Goal: Information Seeking & Learning: Learn about a topic

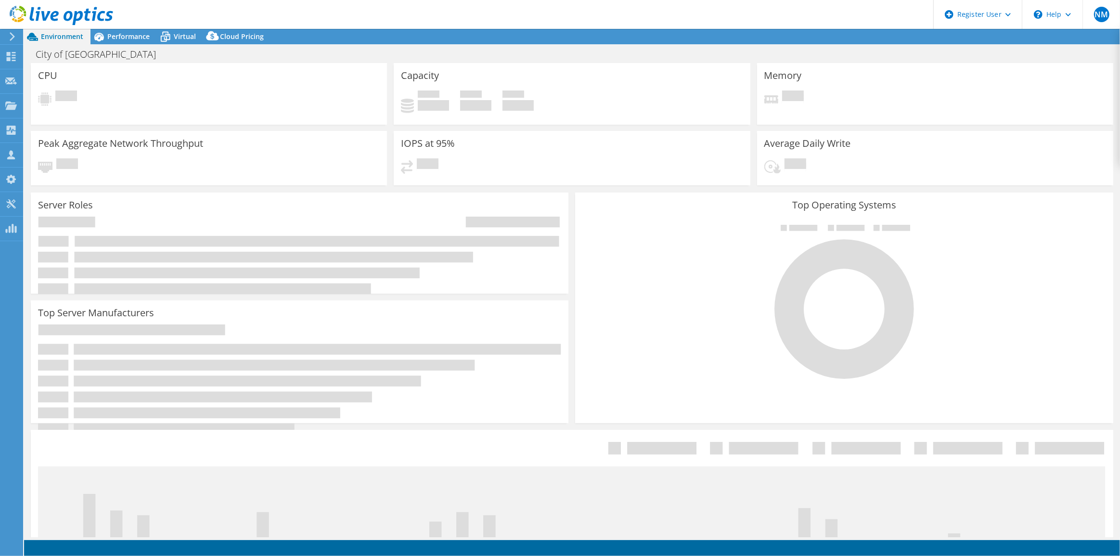
select select "USD"
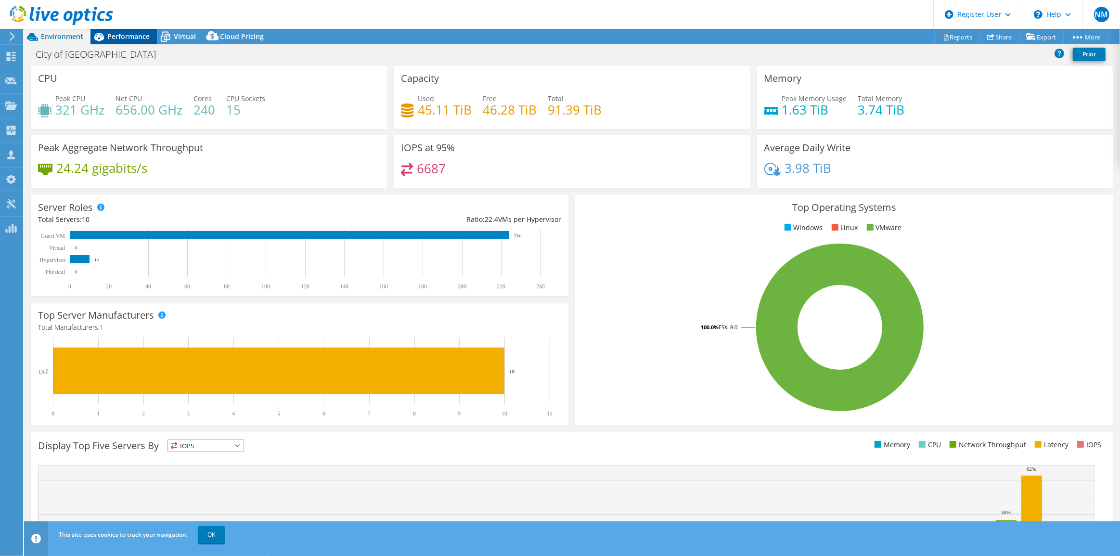
click at [124, 39] on span "Performance" at bounding box center [128, 36] width 42 height 9
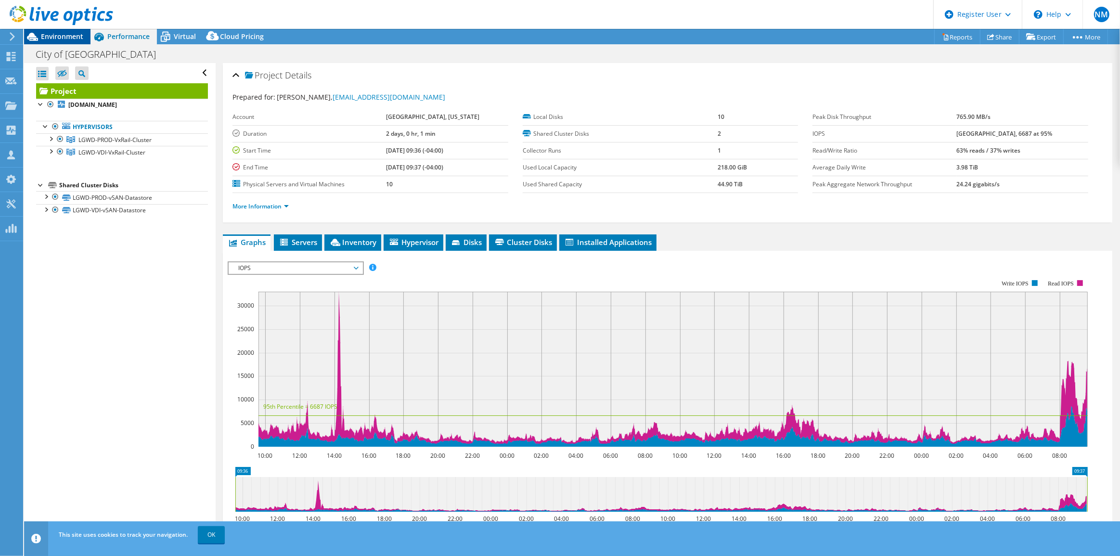
click at [81, 34] on span "Environment" at bounding box center [62, 36] width 42 height 9
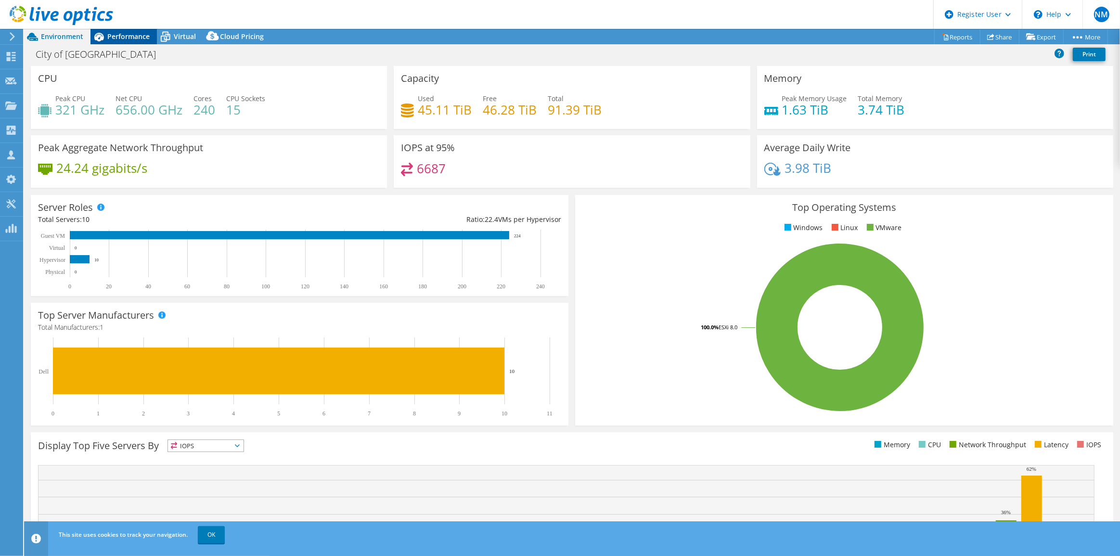
click at [130, 33] on span "Performance" at bounding box center [128, 36] width 42 height 9
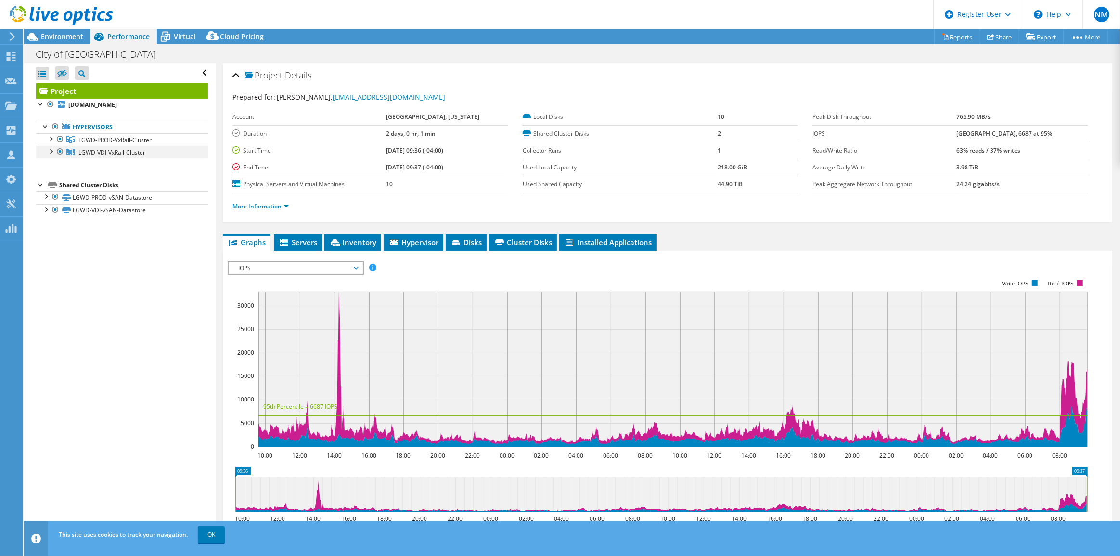
click at [51, 153] on div at bounding box center [51, 151] width 10 height 10
click at [51, 139] on div at bounding box center [51, 138] width 10 height 10
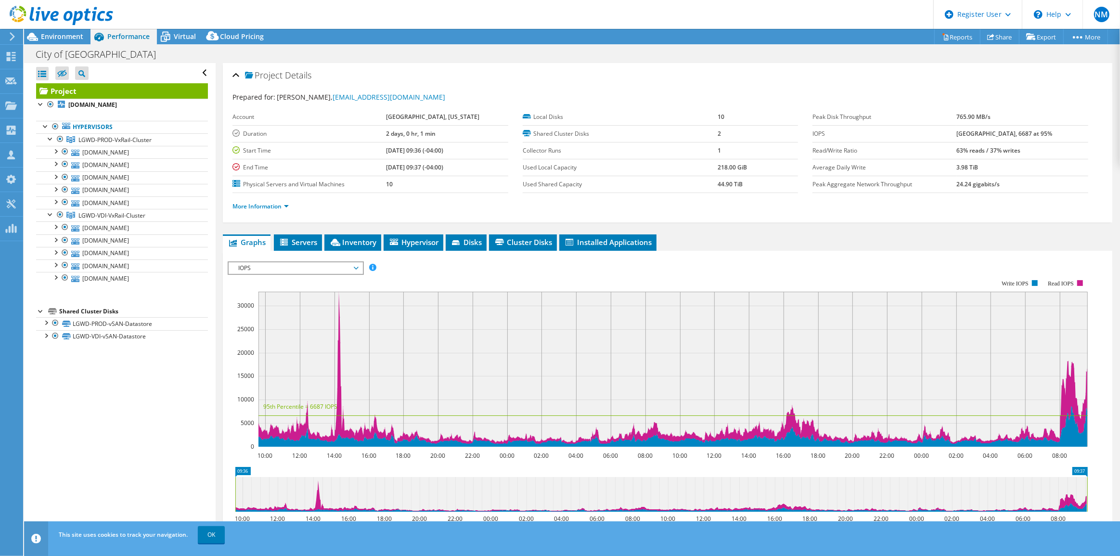
click at [102, 418] on div "Open All Close All Hide Excluded Nodes Project Tree Filter" at bounding box center [119, 300] width 191 height 474
click at [312, 245] on span "Servers" at bounding box center [298, 242] width 39 height 10
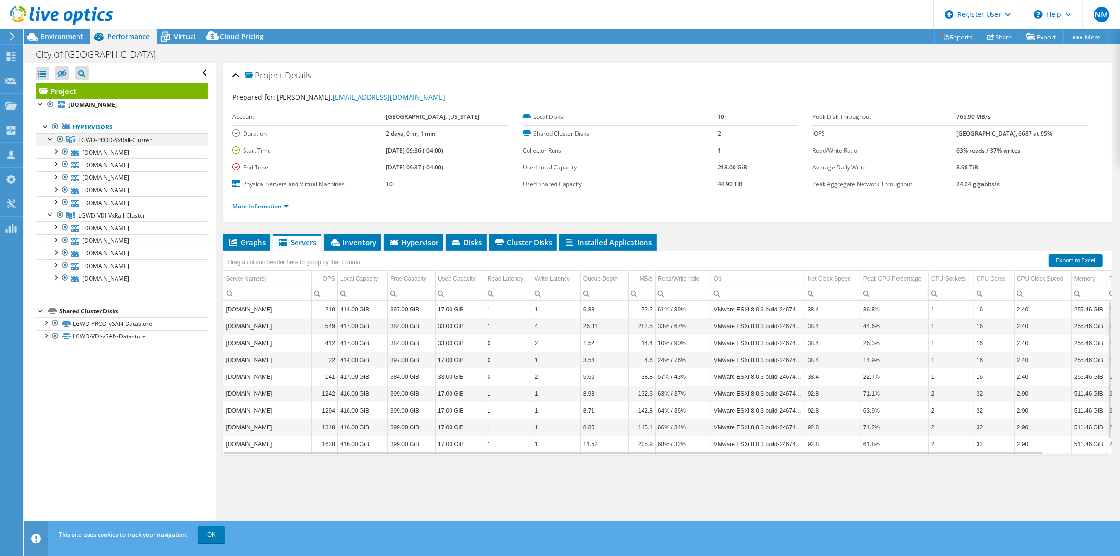
click at [59, 139] on div at bounding box center [60, 139] width 10 height 12
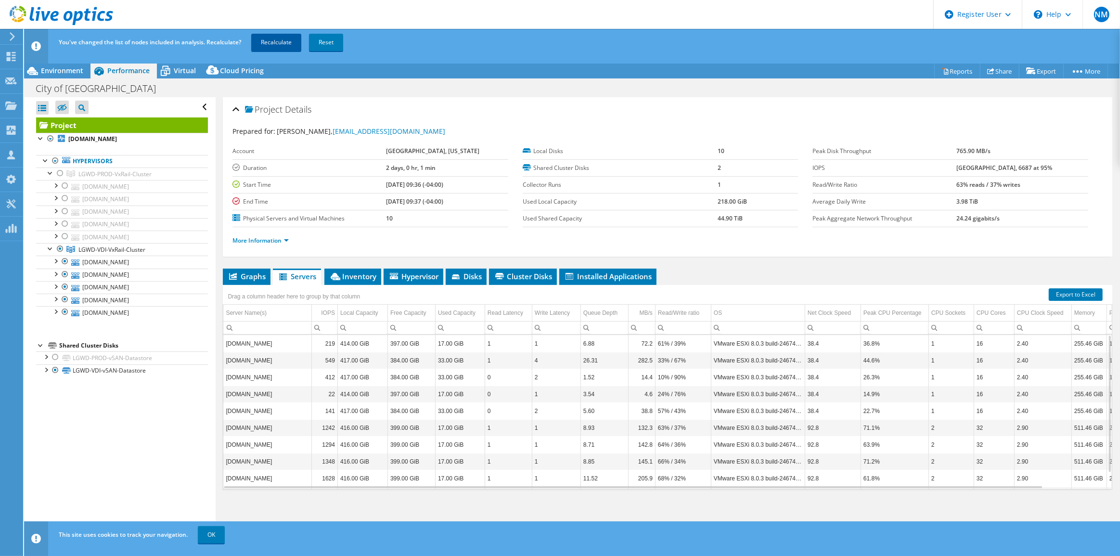
click at [287, 36] on link "Recalculate" at bounding box center [276, 42] width 50 height 17
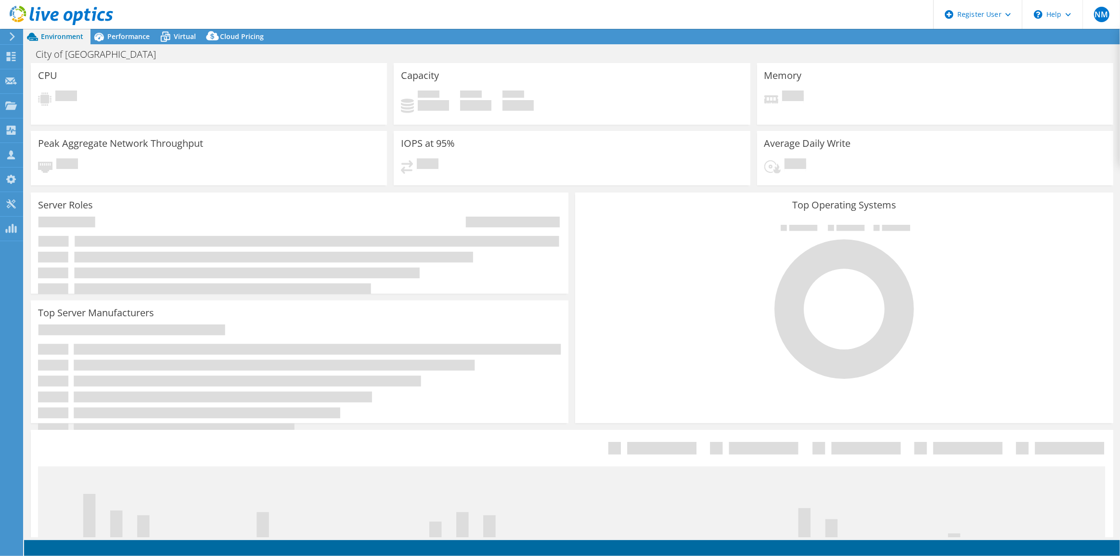
select select "USD"
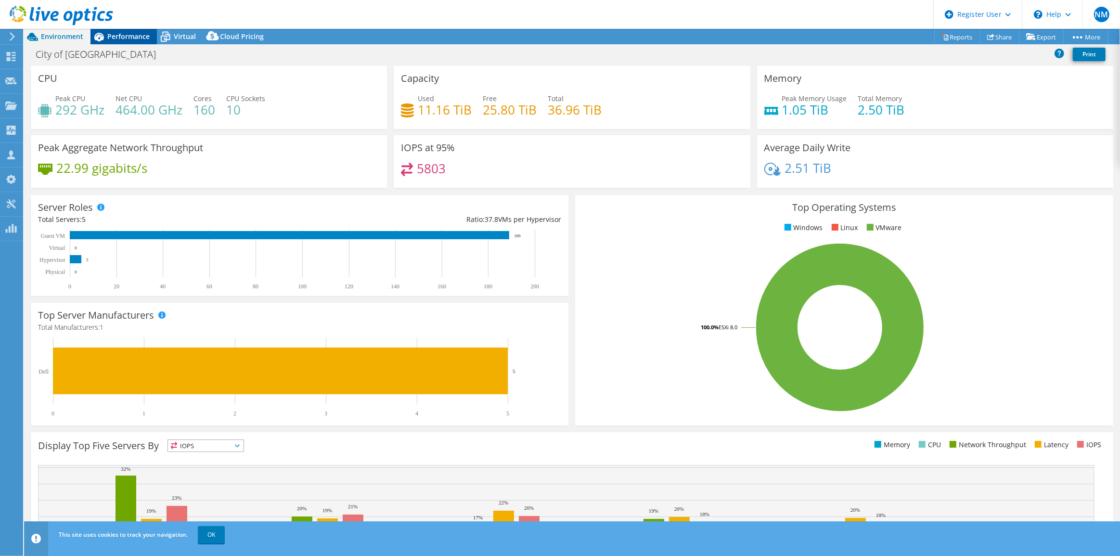
click at [141, 34] on span "Performance" at bounding box center [128, 36] width 42 height 9
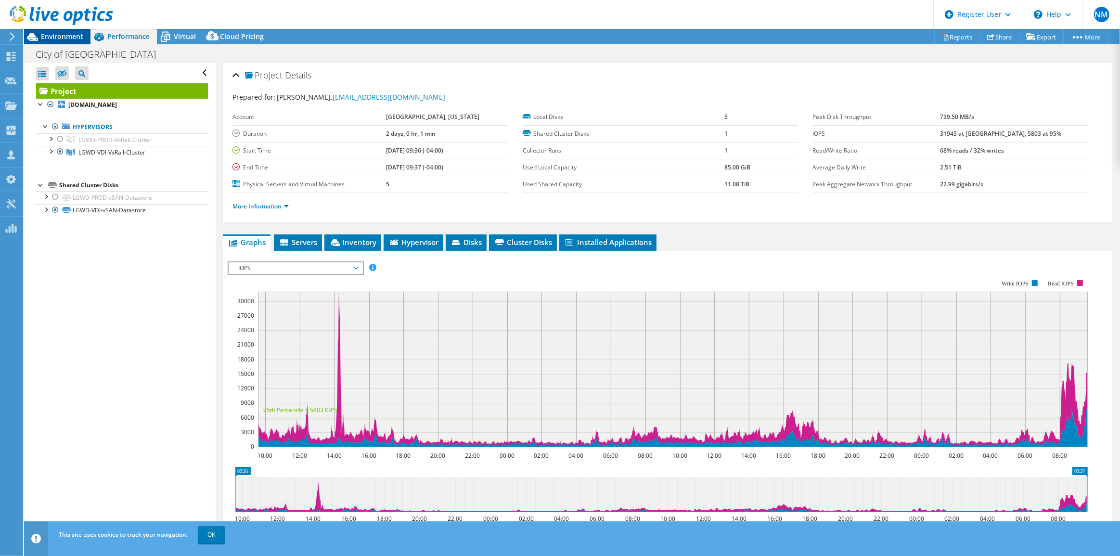
click at [76, 36] on span "Environment" at bounding box center [62, 36] width 42 height 9
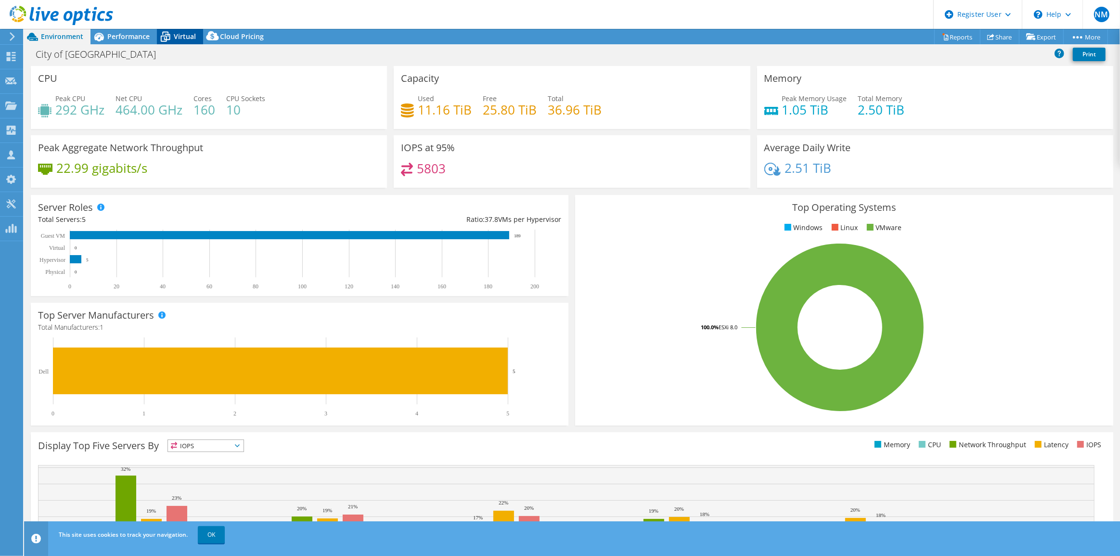
click at [189, 31] on div "Virtual" at bounding box center [180, 36] width 46 height 15
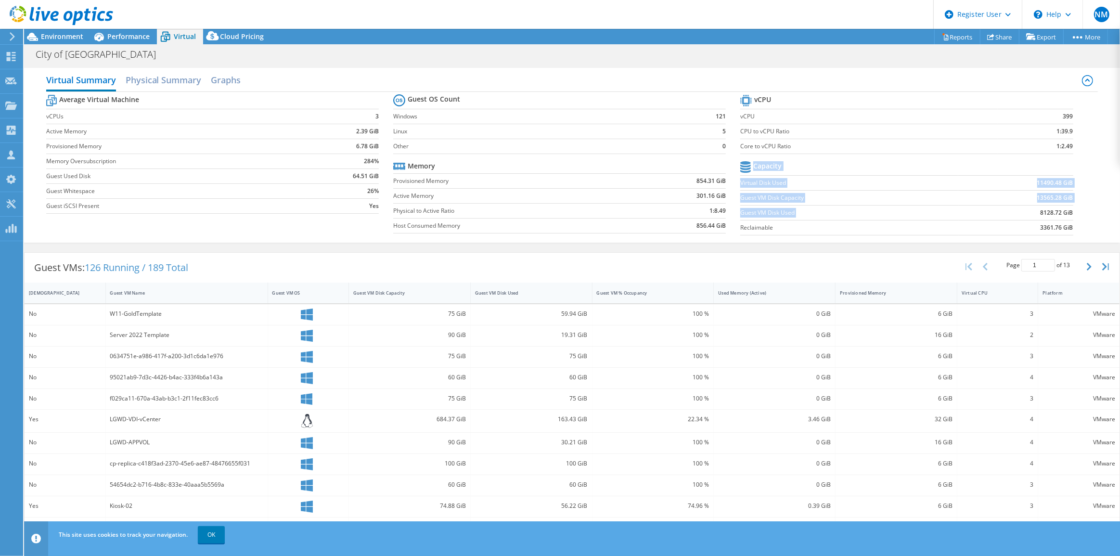
drag, startPoint x: 1075, startPoint y: 211, endPoint x: 1021, endPoint y: 211, distance: 53.9
click at [1021, 211] on section "vCPU vCPU 399 CPU to vCPU Ratio 1:39.9 Core to vCPU Ratio 1:2.49 Capacity Virtu…" at bounding box center [914, 166] width 347 height 148
click at [1052, 223] on b "3361.76 GiB" at bounding box center [1057, 228] width 33 height 10
drag, startPoint x: 1035, startPoint y: 211, endPoint x: 1071, endPoint y: 209, distance: 36.1
click at [1071, 209] on section "vCPU vCPU 399 CPU to vCPU Ratio 1:39.9 Core to vCPU Ratio 1:2.49 Capacity Virtu…" at bounding box center [914, 166] width 347 height 148
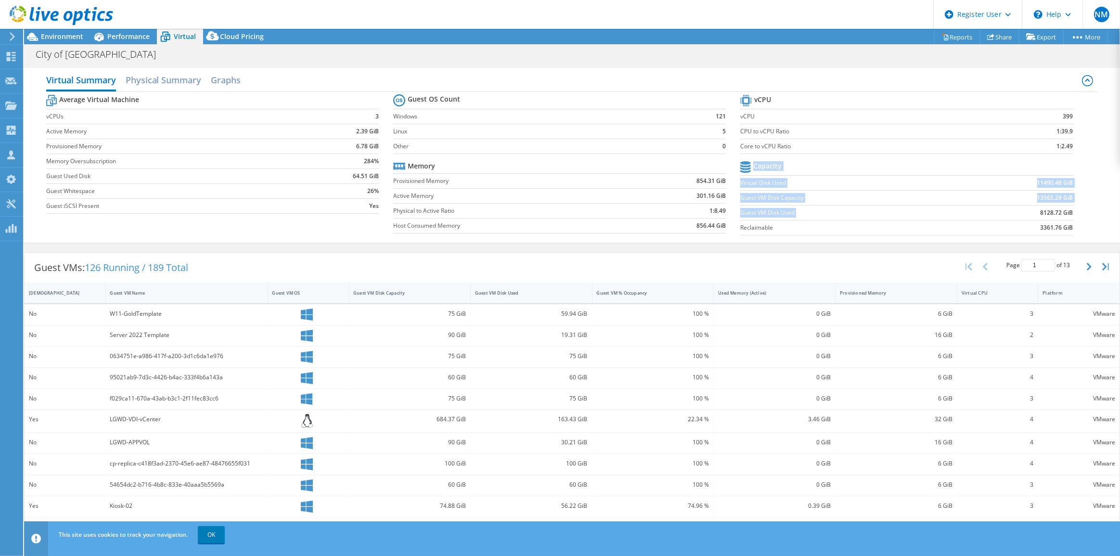
click at [1071, 209] on section "vCPU vCPU 399 CPU to vCPU Ratio 1:39.9 Core to vCPU Ratio 1:2.49 Capacity Virtu…" at bounding box center [914, 166] width 347 height 148
drag, startPoint x: 55, startPoint y: 36, endPoint x: 456, endPoint y: 65, distance: 402.1
click at [55, 36] on span "Environment" at bounding box center [62, 36] width 42 height 9
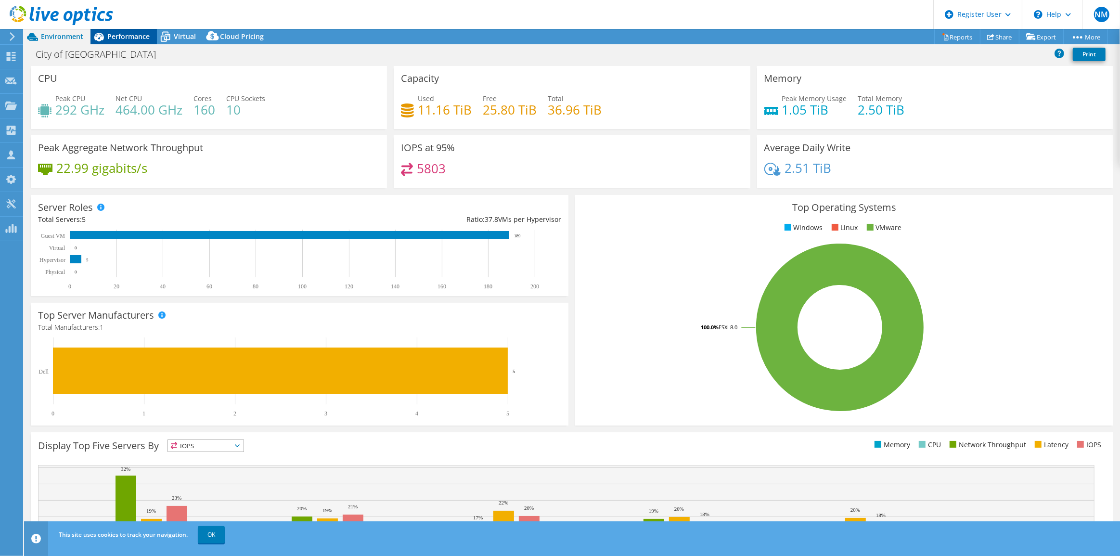
click at [141, 34] on span "Performance" at bounding box center [128, 36] width 42 height 9
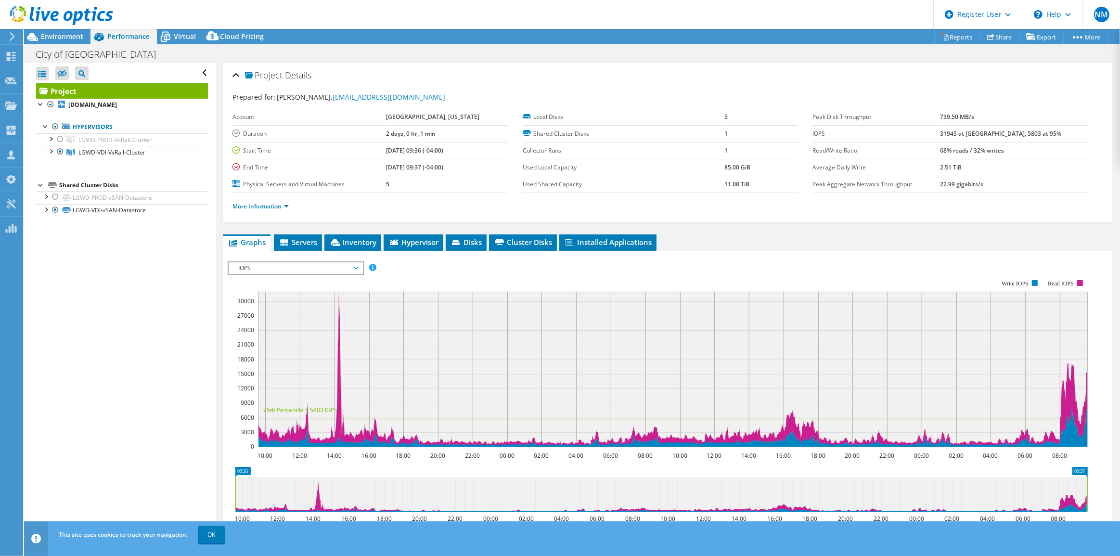
click at [179, 27] on header "NM Dell User [PERSON_NAME] [EMAIL_ADDRESS][DOMAIN_NAME] Dell My Profile Log Out…" at bounding box center [560, 14] width 1120 height 29
click at [171, 32] on icon at bounding box center [165, 36] width 17 height 17
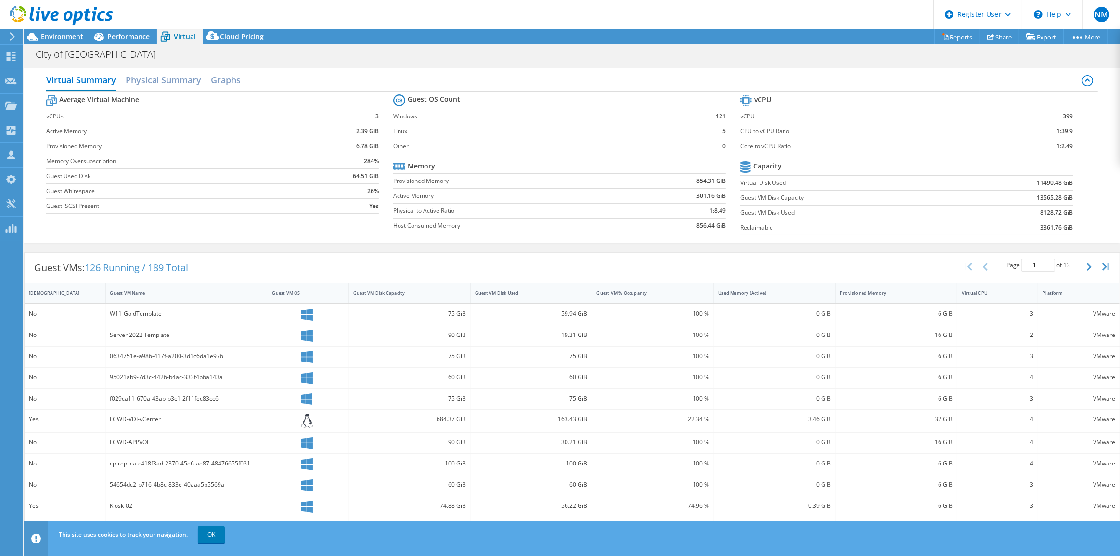
click at [113, 29] on div at bounding box center [56, 16] width 113 height 32
click at [118, 43] on div "Performance" at bounding box center [124, 36] width 66 height 15
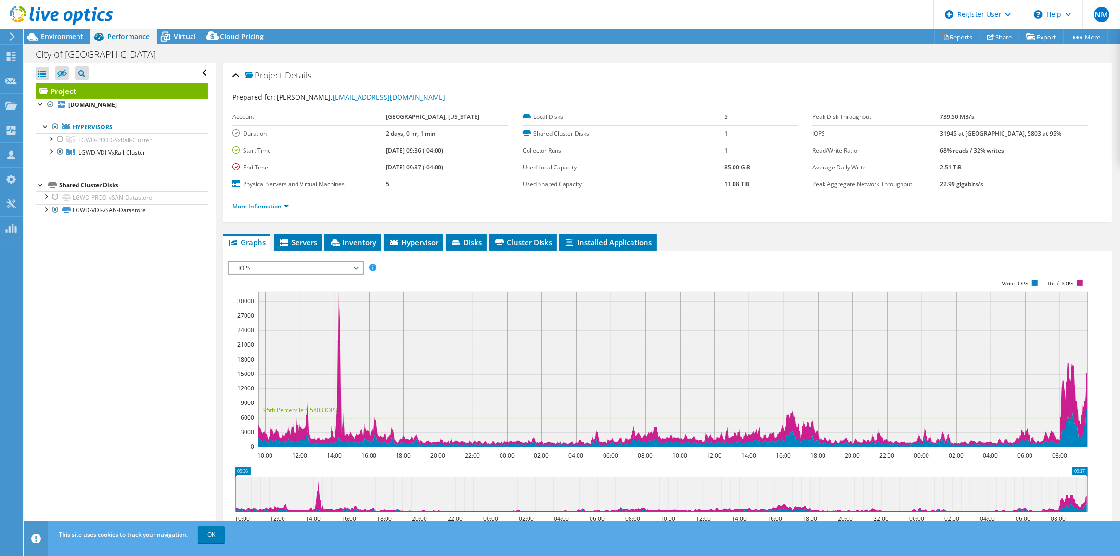
click at [302, 263] on span "IOPS" at bounding box center [296, 268] width 124 height 12
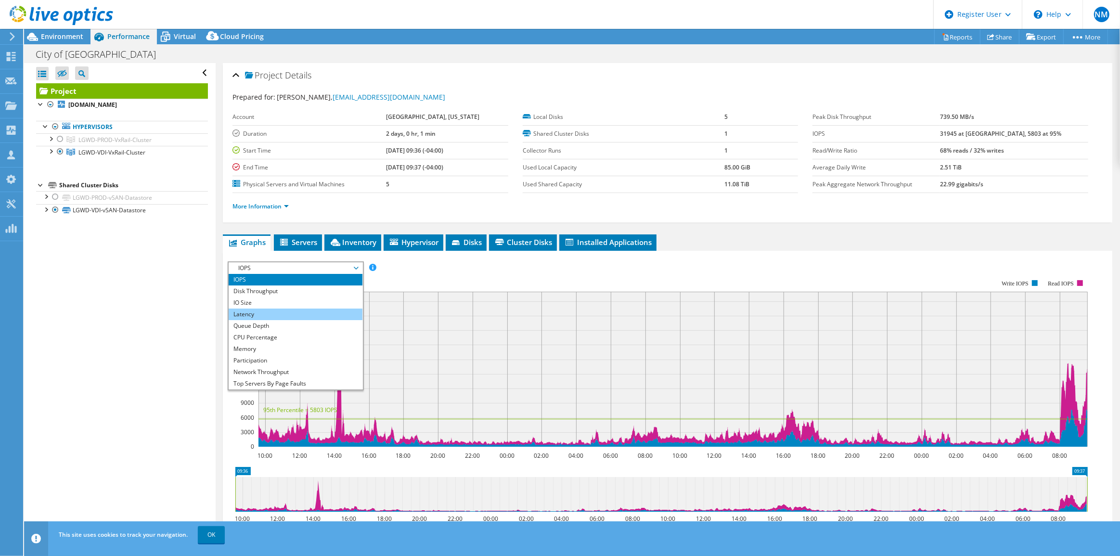
click at [307, 309] on li "Latency" at bounding box center [295, 315] width 133 height 12
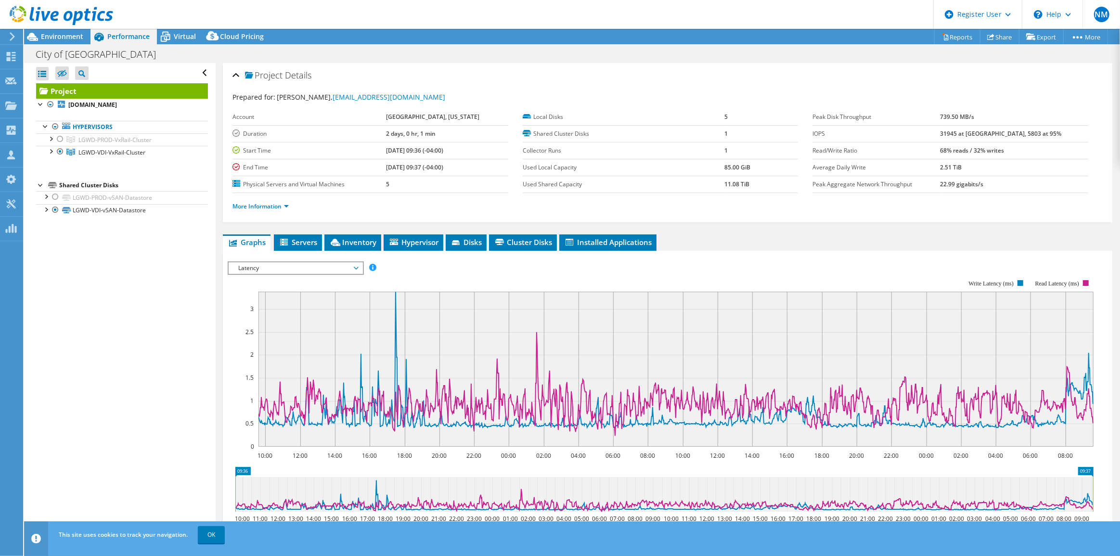
click at [274, 267] on span "Latency" at bounding box center [296, 268] width 124 height 12
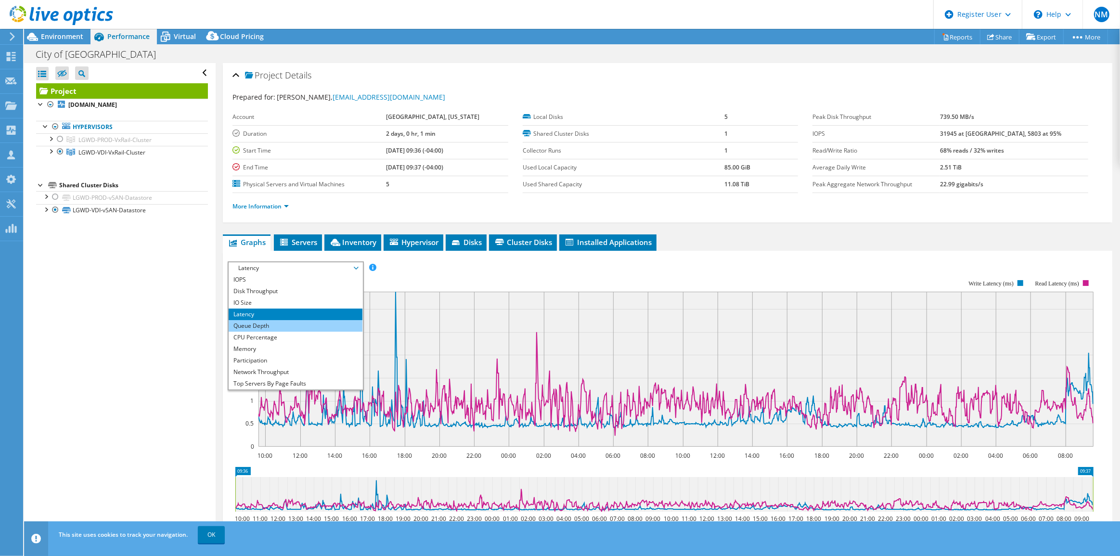
click at [299, 324] on li "Queue Depth" at bounding box center [295, 326] width 133 height 12
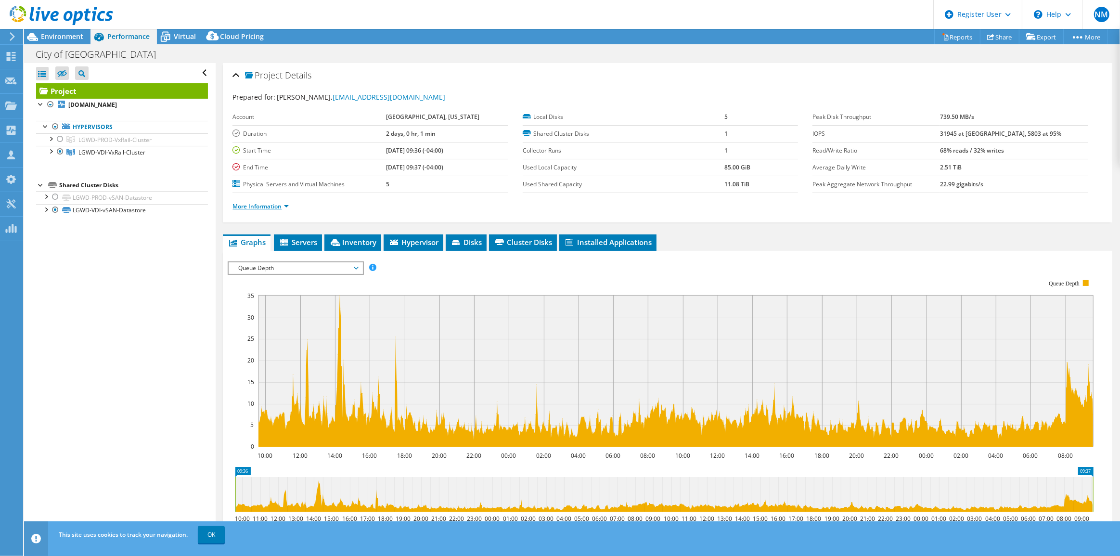
click at [273, 202] on link "More Information" at bounding box center [261, 206] width 56 height 8
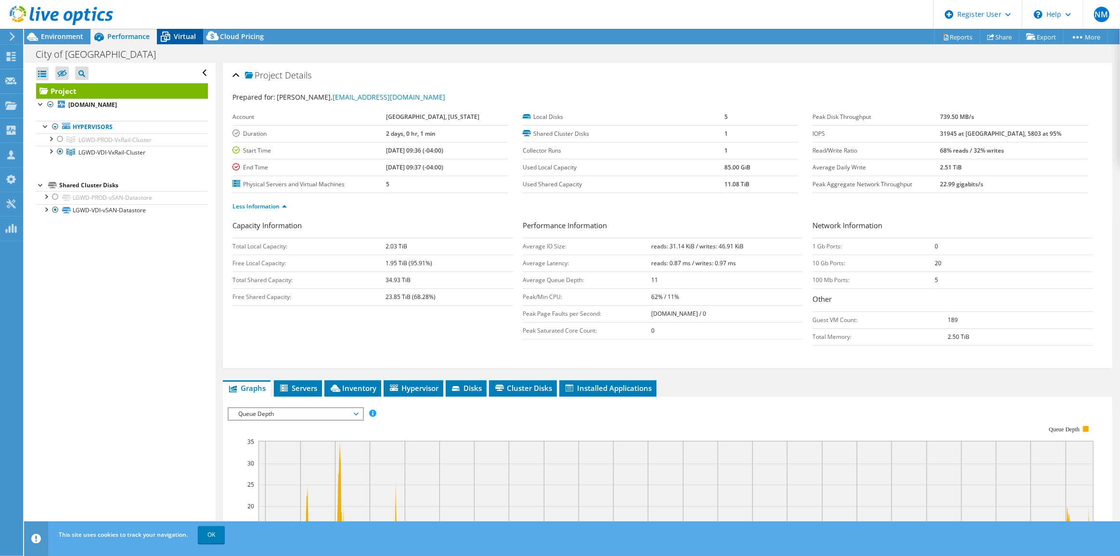
click at [183, 35] on span "Virtual" at bounding box center [185, 36] width 22 height 9
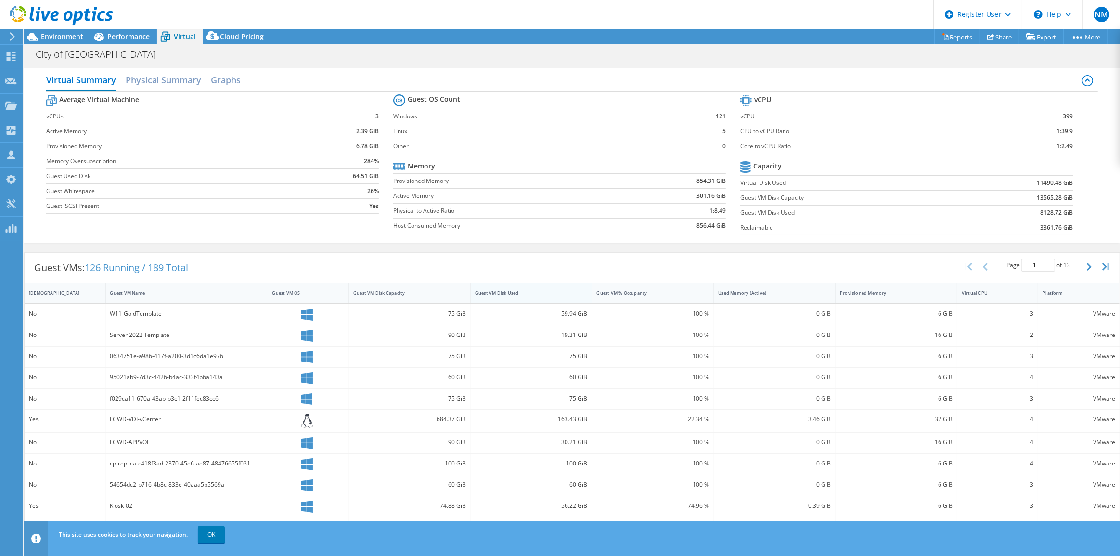
click at [554, 296] on div "Guest VM Disk Used" at bounding box center [526, 293] width 110 height 15
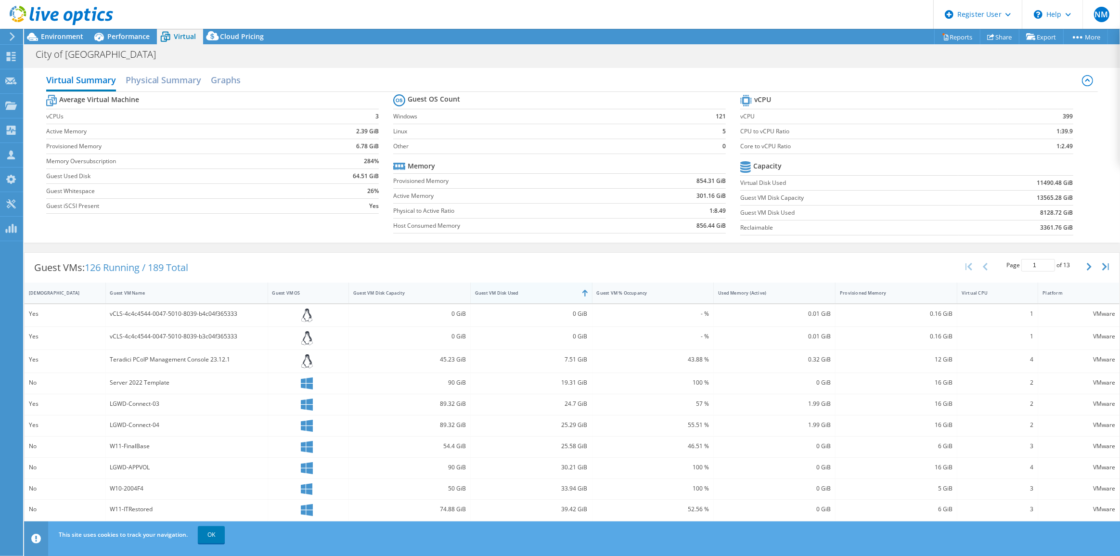
click at [554, 296] on div "Guest VM Disk Used" at bounding box center [526, 293] width 110 height 15
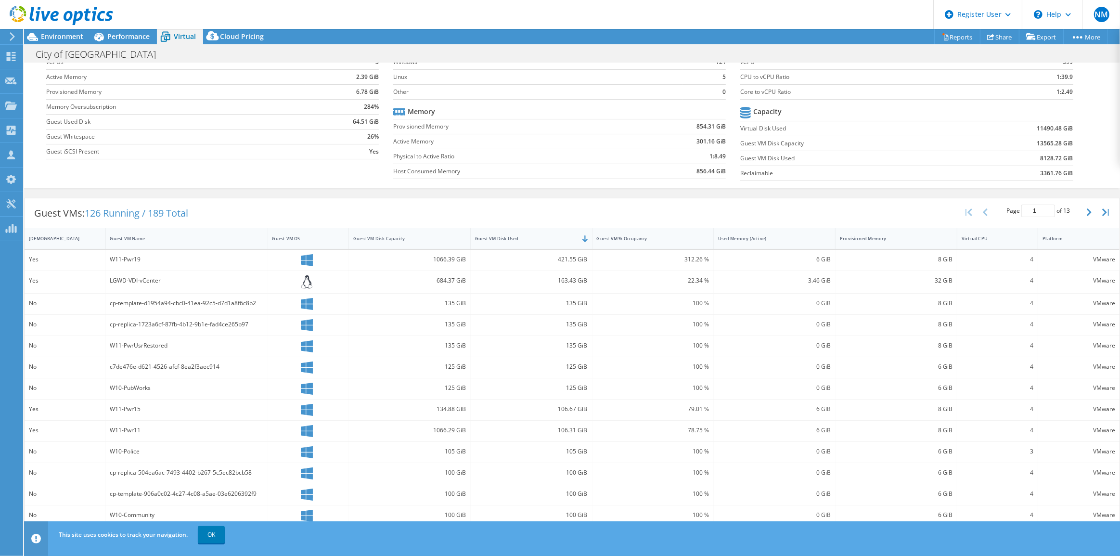
scroll to position [87, 0]
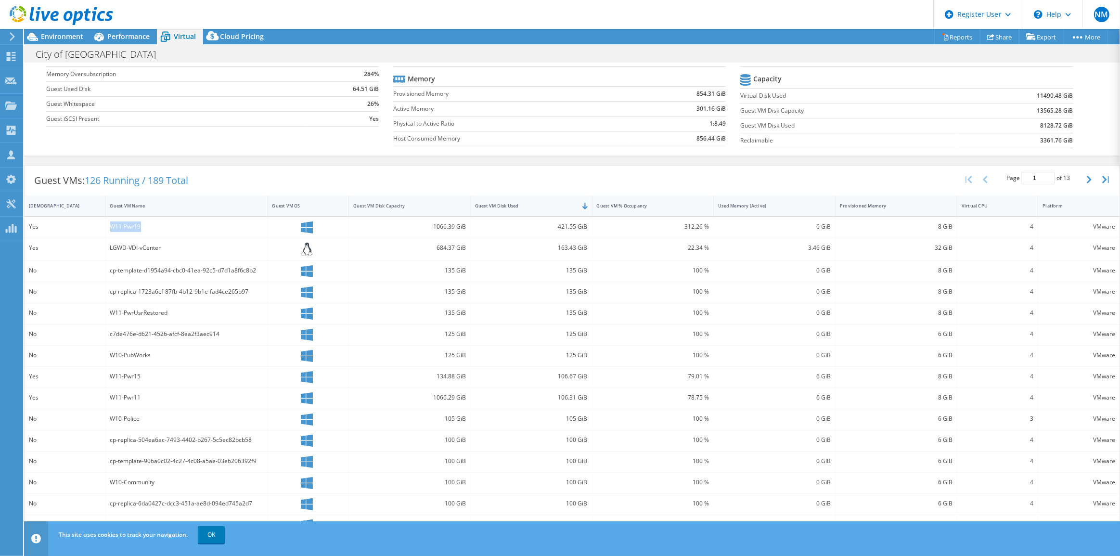
drag, startPoint x: 110, startPoint y: 224, endPoint x: 154, endPoint y: 227, distance: 43.9
click at [154, 227] on div "W11-Pwr19" at bounding box center [186, 226] width 153 height 11
drag, startPoint x: 190, startPoint y: 240, endPoint x: 125, endPoint y: 249, distance: 65.6
click at [125, 249] on div "LGWD-VDI-vCenter" at bounding box center [187, 249] width 162 height 23
click at [125, 249] on div "LGWD-VDI-vCenter" at bounding box center [186, 248] width 153 height 11
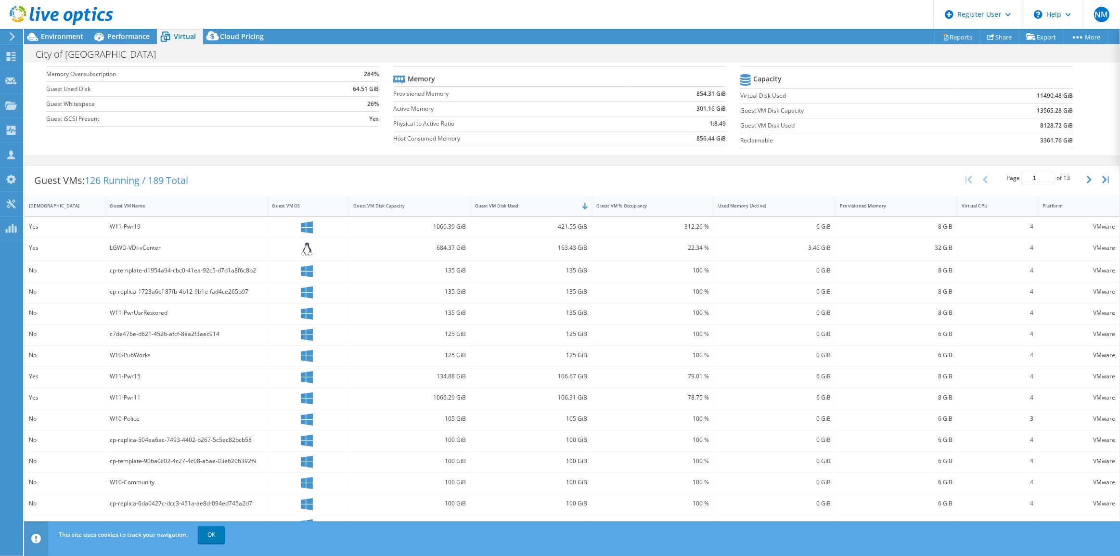
scroll to position [89, 0]
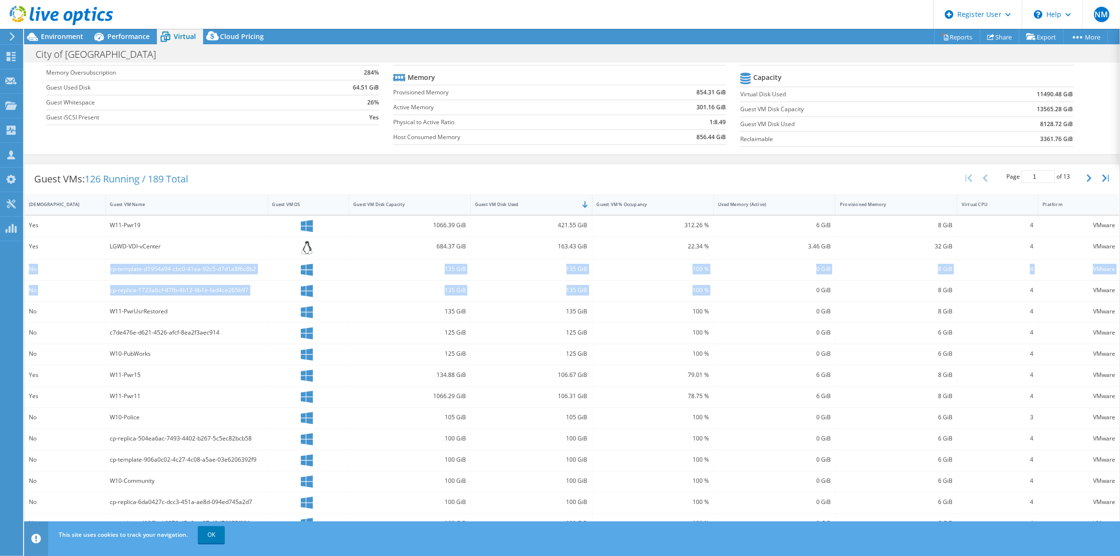
drag, startPoint x: 28, startPoint y: 267, endPoint x: 768, endPoint y: 286, distance: 739.8
click at [768, 286] on div "Yes W11-Pwr19 1066.39 GiB 421.55 GiB 312.26 % 6 GiB 8 GiB 4 VMware Yes LGWD-VDI…" at bounding box center [572, 375] width 1095 height 319
click at [768, 286] on div "0 GiB" at bounding box center [774, 290] width 113 height 11
drag, startPoint x: 176, startPoint y: 312, endPoint x: 28, endPoint y: 269, distance: 154.2
click at [28, 269] on div "Yes W11-Pwr19 1066.39 GiB 421.55 GiB 312.26 % 6 GiB 8 GiB 4 VMware Yes LGWD-VDI…" at bounding box center [572, 375] width 1095 height 319
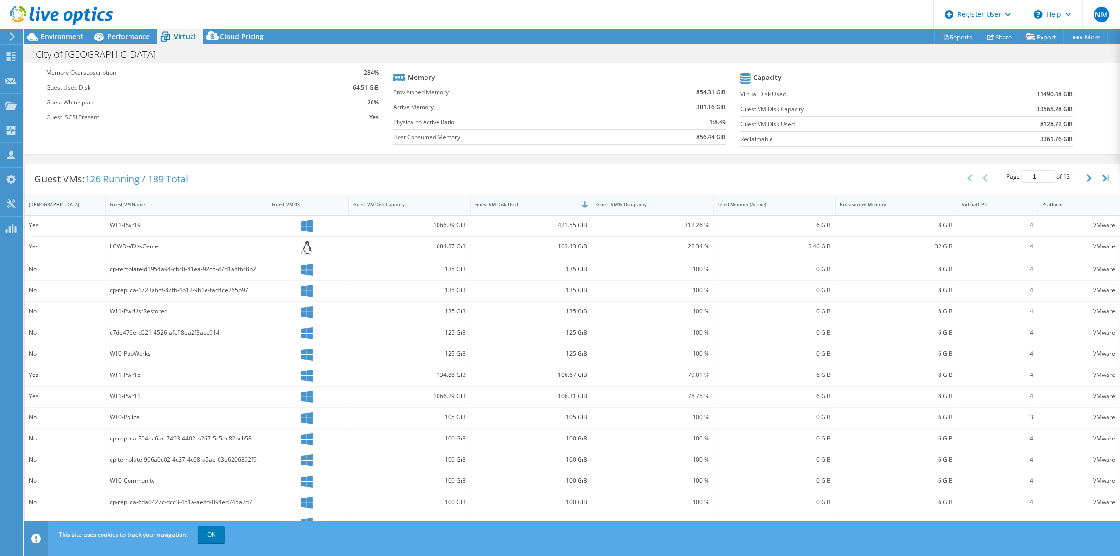
click at [234, 324] on div "c7de476e-d621-4526-afcf-8ea2f3aec914" at bounding box center [187, 333] width 162 height 21
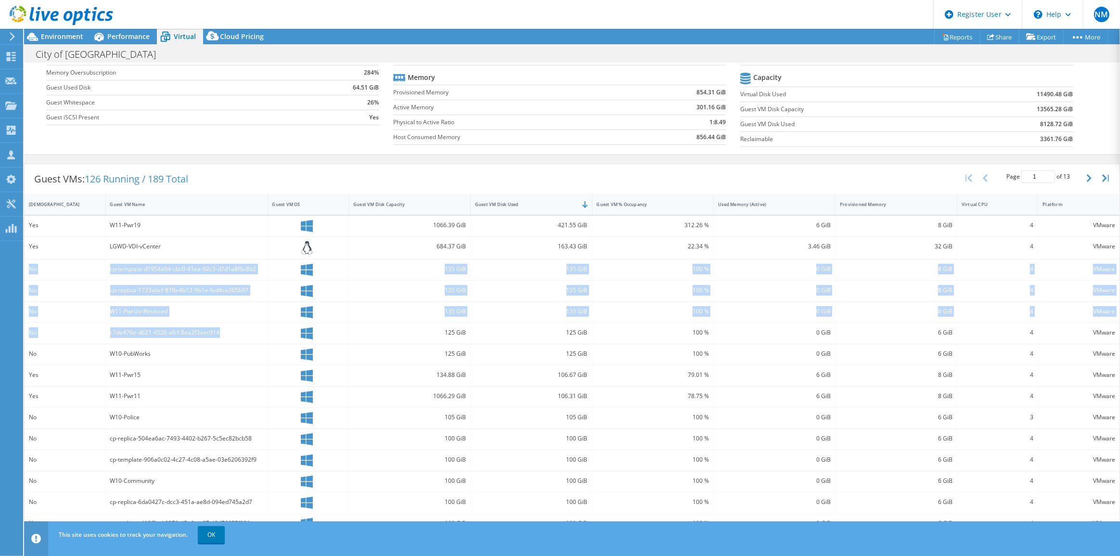
drag, startPoint x: 239, startPoint y: 337, endPoint x: 26, endPoint y: 271, distance: 222.5
click at [26, 271] on div "Yes W11-Pwr19 1066.39 GiB 421.55 GiB 312.26 % 6 GiB 8 GiB 4 VMware Yes LGWD-VDI…" at bounding box center [572, 375] width 1095 height 319
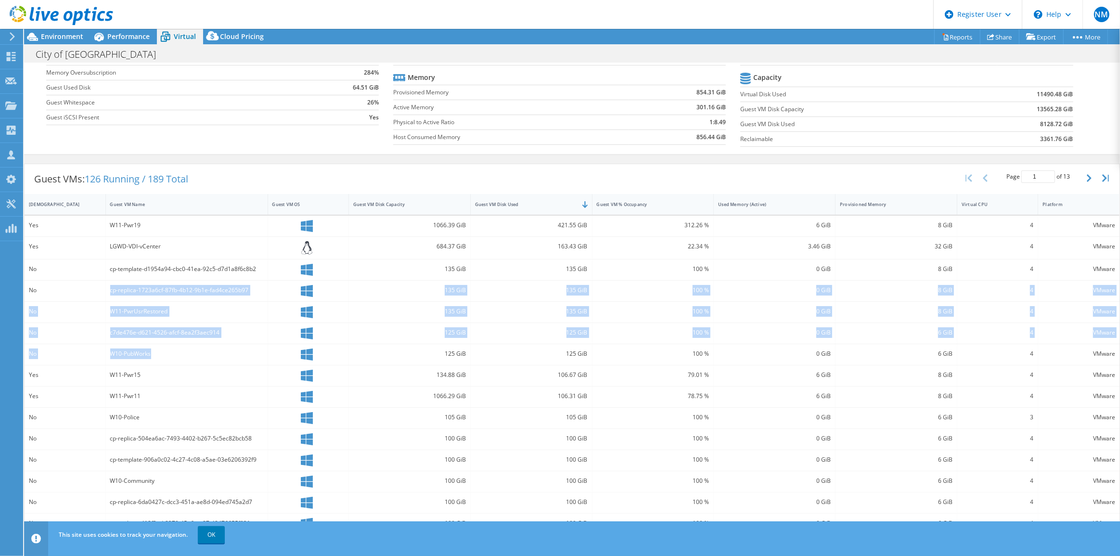
drag, startPoint x: 197, startPoint y: 351, endPoint x: 46, endPoint y: 283, distance: 165.1
click at [46, 283] on div "Yes W11-Pwr19 1066.39 GiB 421.55 GiB 312.26 % 6 GiB 8 GiB 4 VMware Yes LGWD-VDI…" at bounding box center [572, 375] width 1095 height 319
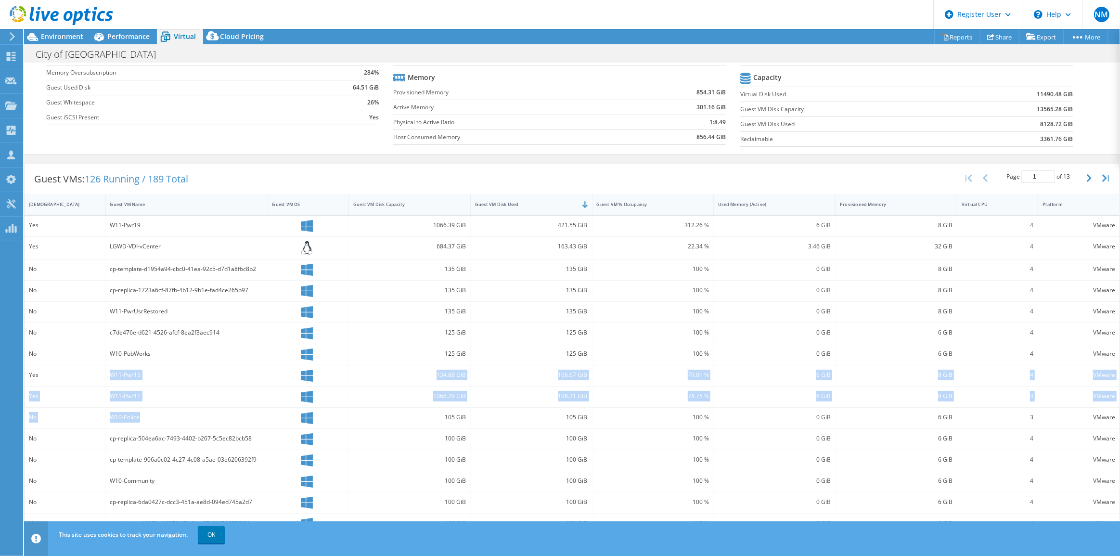
drag, startPoint x: 109, startPoint y: 371, endPoint x: 143, endPoint y: 406, distance: 48.7
click at [143, 406] on div "Yes W11-Pwr19 1066.39 GiB 421.55 GiB 312.26 % 6 GiB 8 GiB 4 VMware Yes LGWD-VDI…" at bounding box center [572, 375] width 1095 height 319
click at [69, 416] on div "No" at bounding box center [65, 417] width 72 height 11
drag, startPoint x: 39, startPoint y: 423, endPoint x: 25, endPoint y: 423, distance: 13.5
click at [25, 423] on div "No" at bounding box center [65, 418] width 81 height 21
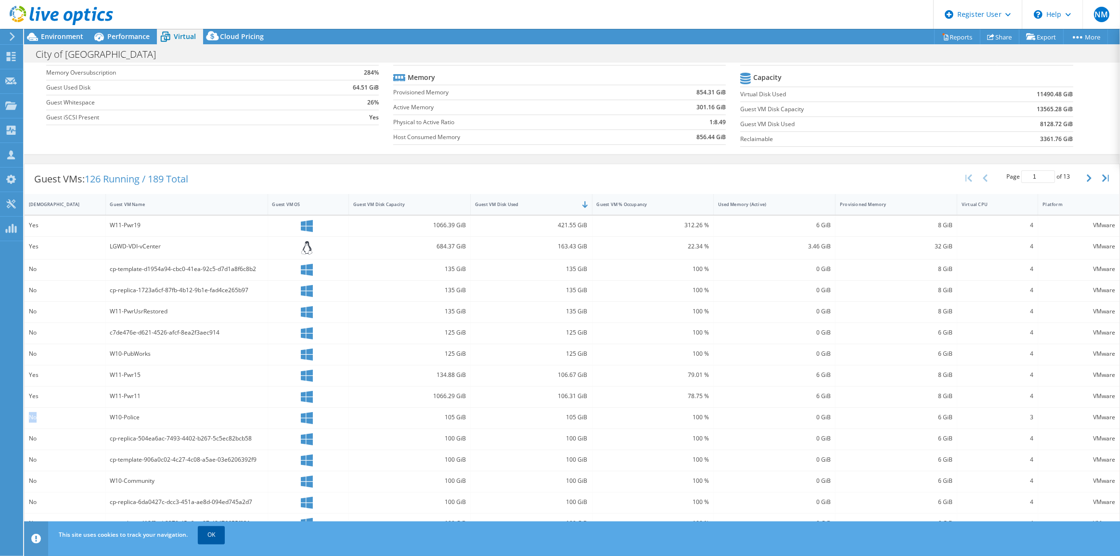
click at [214, 533] on link "OK" at bounding box center [211, 534] width 27 height 17
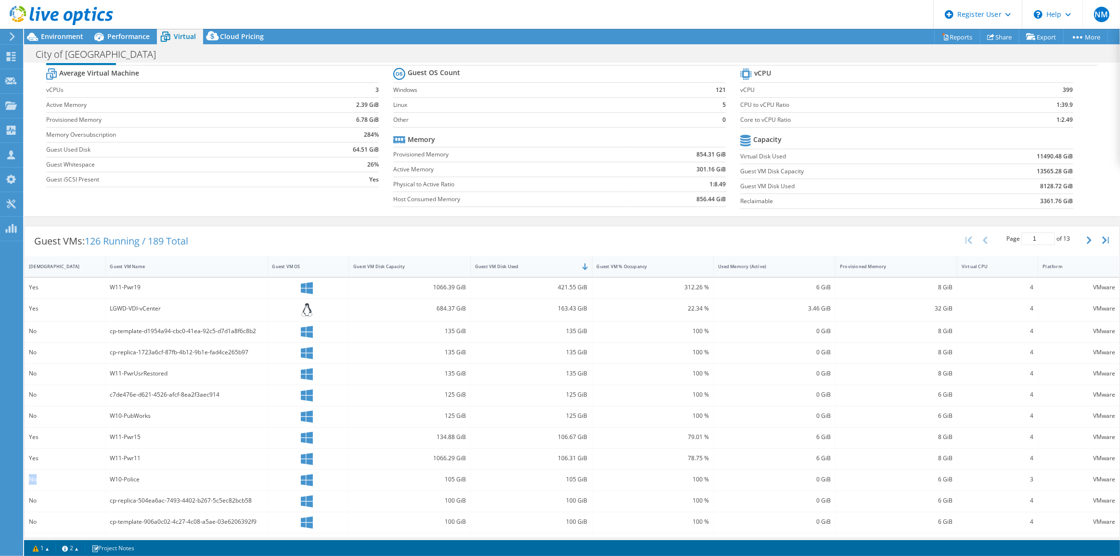
scroll to position [1, 0]
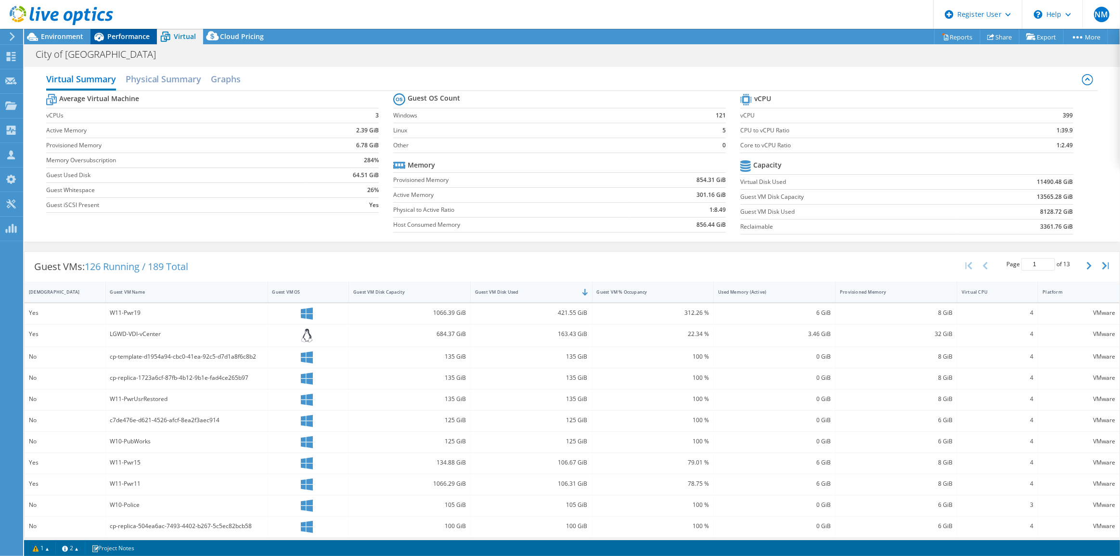
click at [110, 36] on span "Performance" at bounding box center [128, 36] width 42 height 9
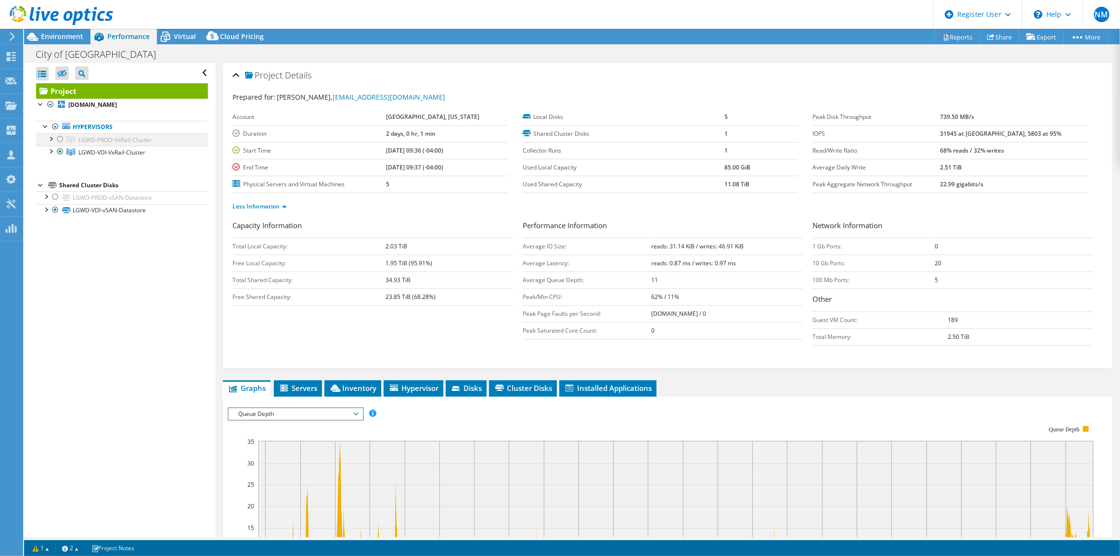
click at [60, 141] on div at bounding box center [60, 139] width 10 height 12
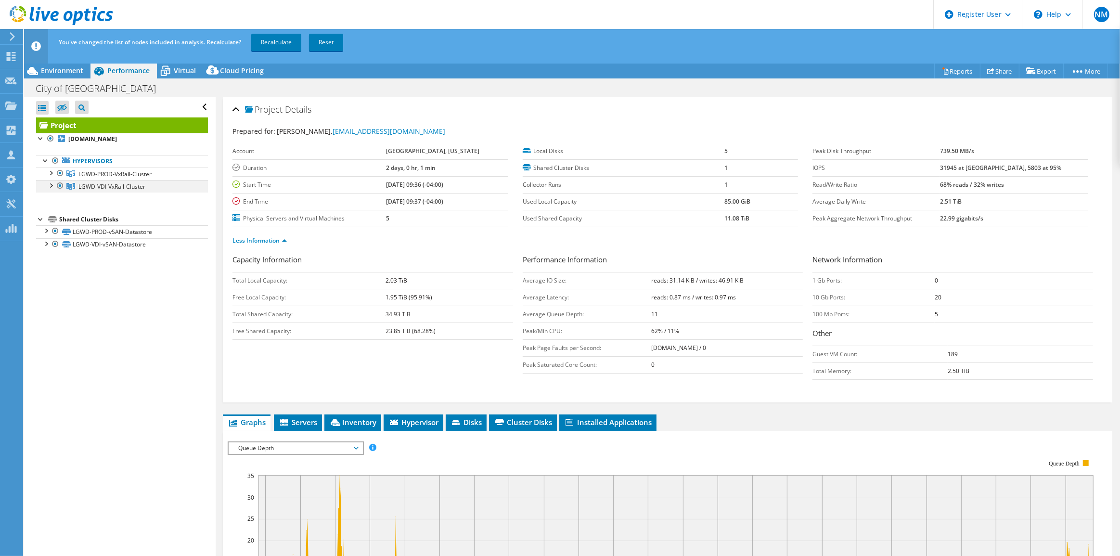
click at [59, 185] on div at bounding box center [60, 186] width 10 height 12
click at [273, 44] on link "Recalculate" at bounding box center [276, 42] width 50 height 17
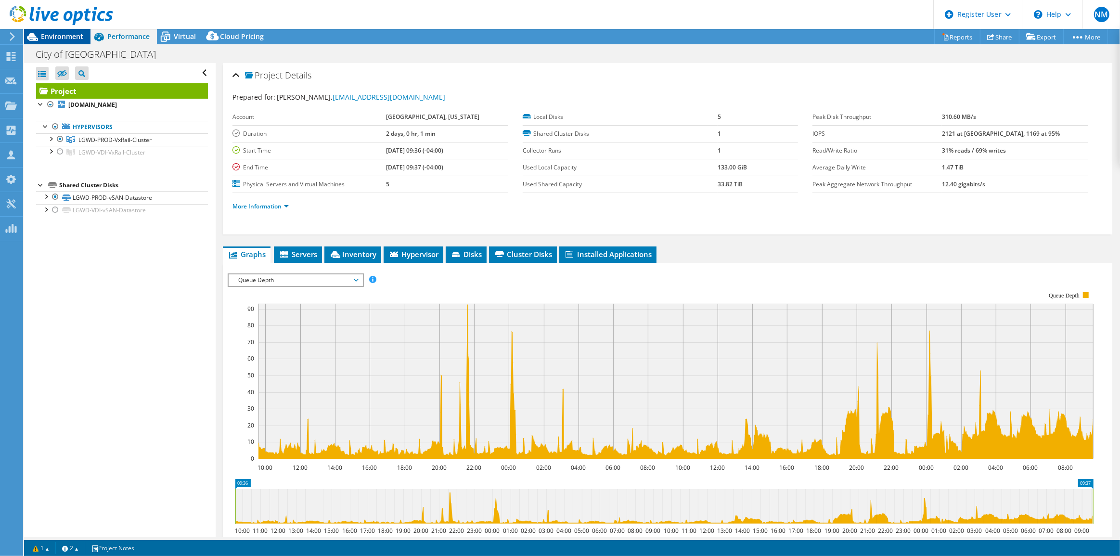
click at [72, 35] on span "Environment" at bounding box center [62, 36] width 42 height 9
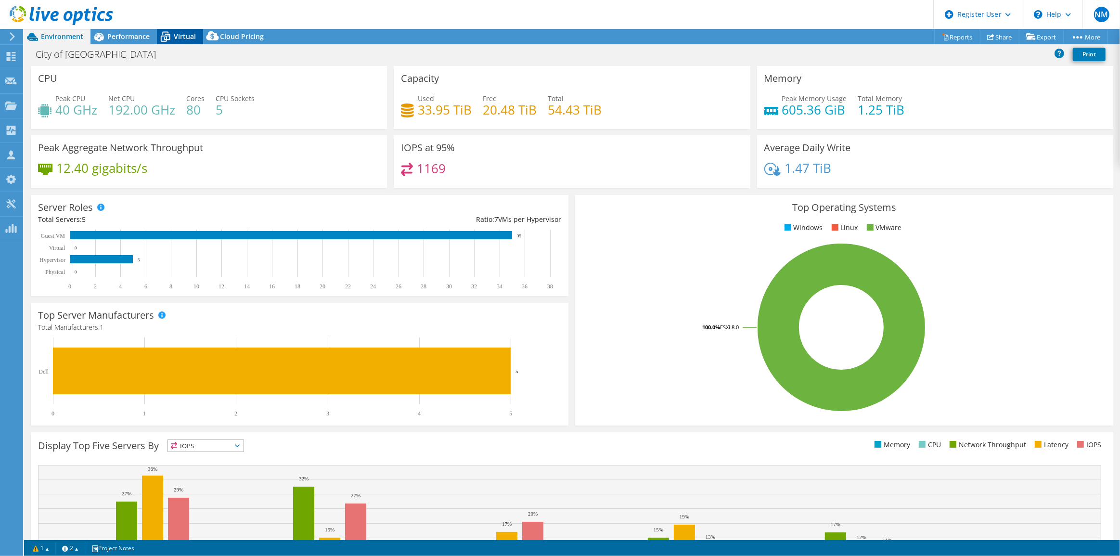
click at [188, 35] on span "Virtual" at bounding box center [185, 36] width 22 height 9
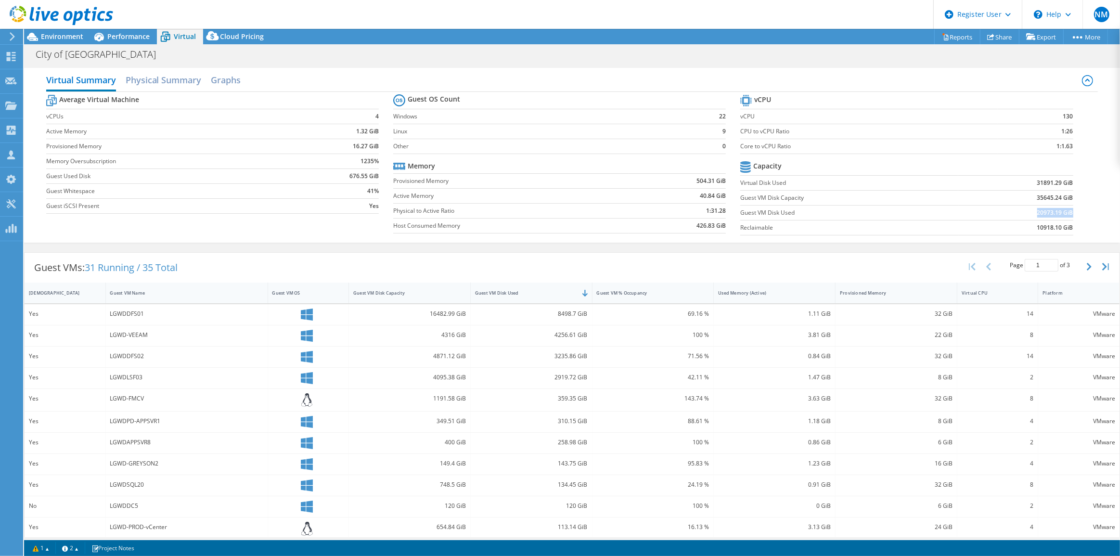
drag, startPoint x: 1027, startPoint y: 212, endPoint x: 1066, endPoint y: 211, distance: 39.0
click at [1066, 211] on td "20973.19 GiB" at bounding box center [1016, 212] width 115 height 15
click at [925, 196] on label "Guest VM Disk Capacity" at bounding box center [850, 198] width 218 height 10
drag, startPoint x: 1029, startPoint y: 213, endPoint x: 1067, endPoint y: 209, distance: 37.8
click at [1067, 209] on td "20973.19 GiB" at bounding box center [1016, 212] width 115 height 15
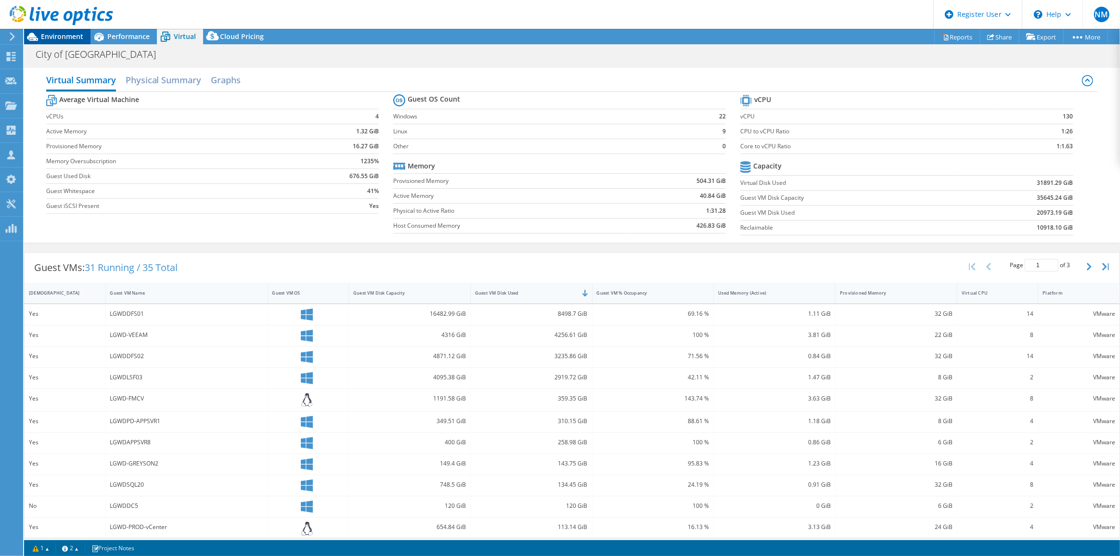
click at [79, 38] on span "Environment" at bounding box center [62, 36] width 42 height 9
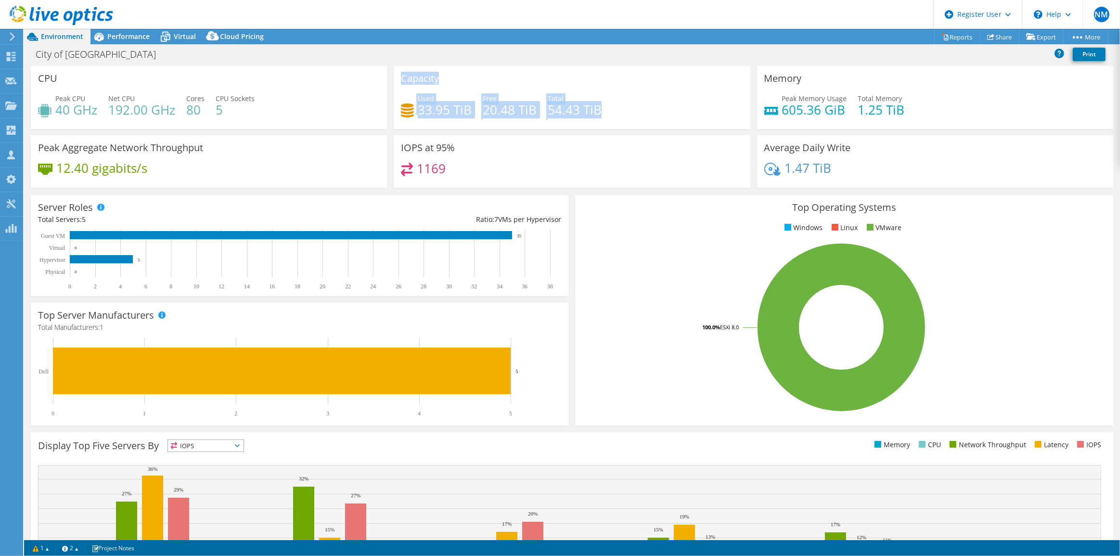
drag, startPoint x: 391, startPoint y: 74, endPoint x: 588, endPoint y: 120, distance: 201.7
click at [588, 120] on div "Capacity Used 33.95 TiB Free 20.48 TiB Total 54.43 TiB" at bounding box center [572, 97] width 356 height 63
click at [661, 94] on div "Used 33.95 TiB Free 20.48 TiB Total 54.43 TiB" at bounding box center [572, 108] width 342 height 31
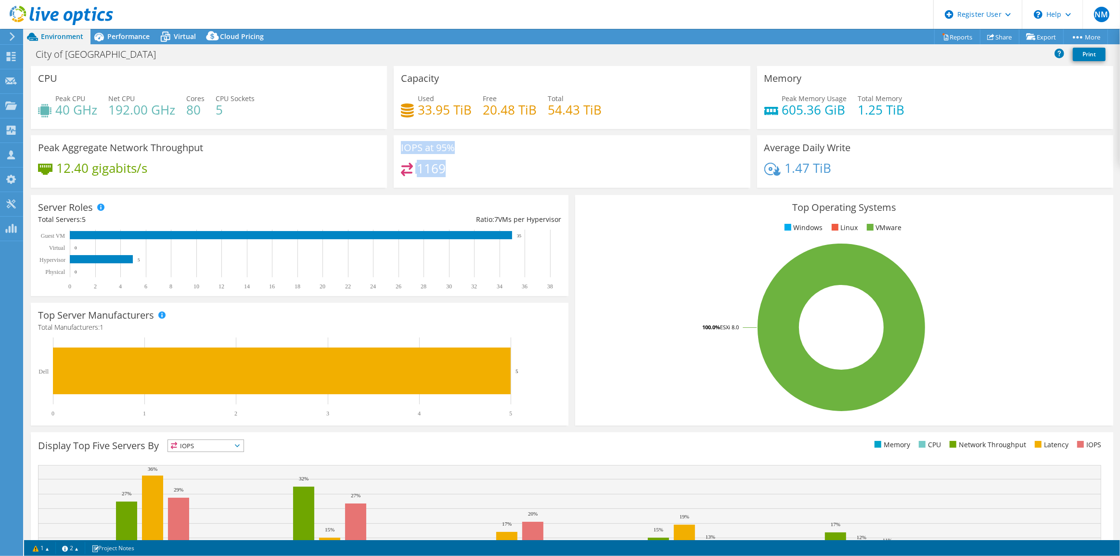
drag, startPoint x: 481, startPoint y: 164, endPoint x: 400, endPoint y: 149, distance: 82.3
click at [400, 149] on div "IOPS at 95% 1169" at bounding box center [572, 161] width 356 height 52
click at [452, 166] on div "1169" at bounding box center [572, 173] width 342 height 21
click at [132, 39] on span "Performance" at bounding box center [128, 36] width 42 height 9
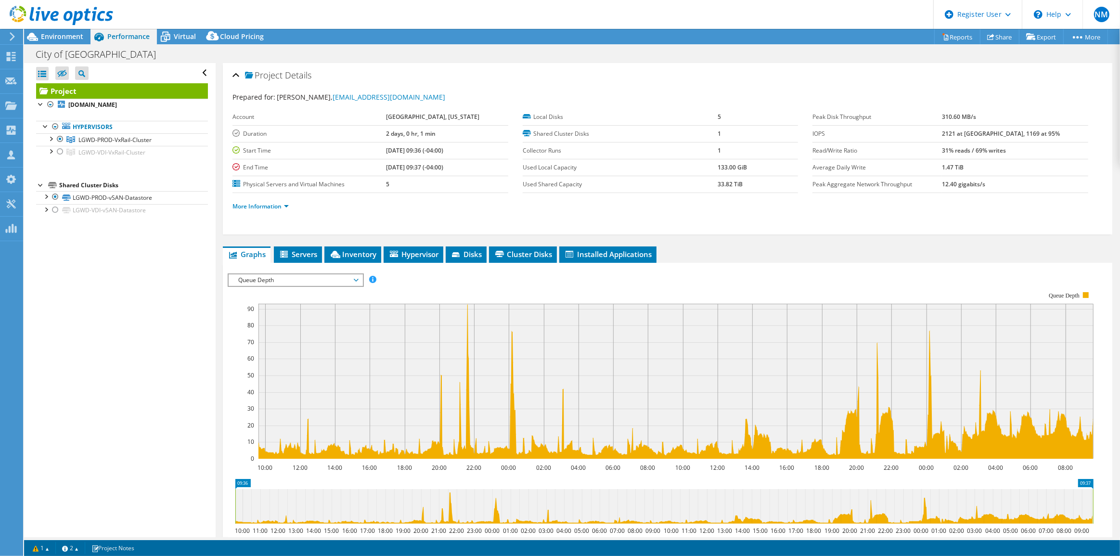
click at [344, 276] on span "Queue Depth" at bounding box center [296, 280] width 124 height 12
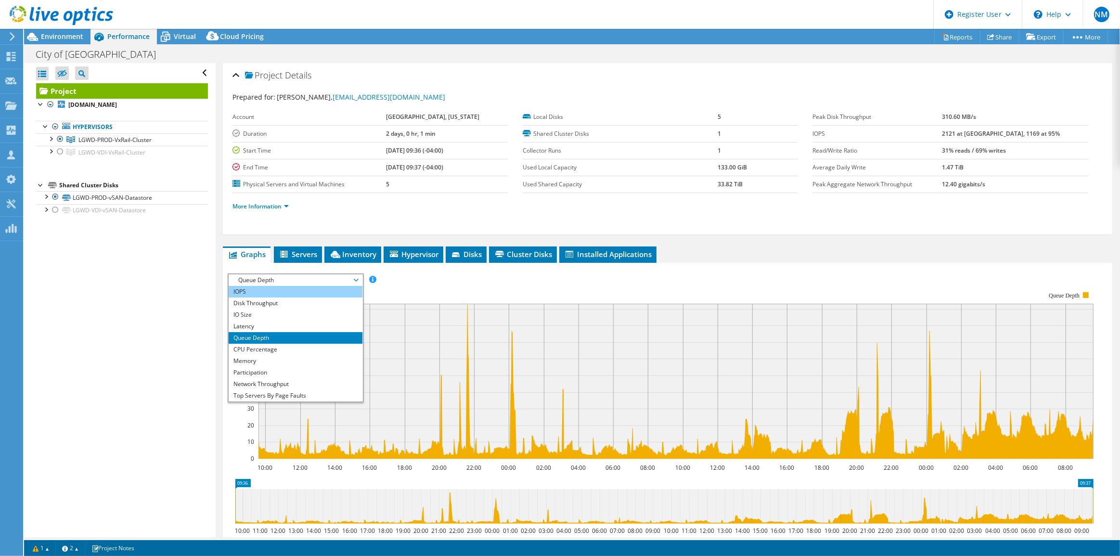
click at [332, 290] on li "IOPS" at bounding box center [295, 292] width 133 height 12
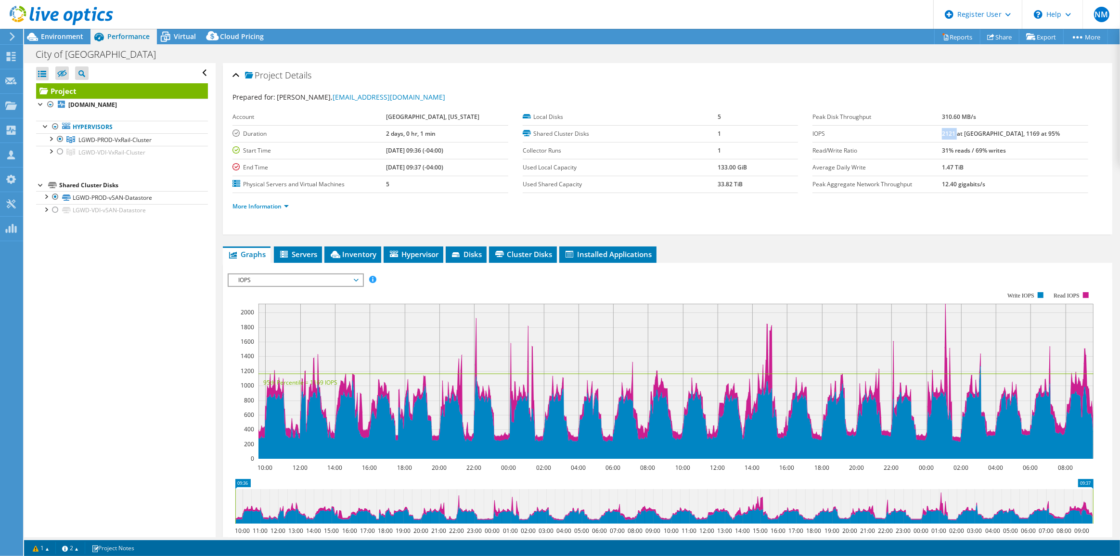
drag, startPoint x: 971, startPoint y: 130, endPoint x: 986, endPoint y: 132, distance: 15.6
click at [986, 132] on b "2121 at [GEOGRAPHIC_DATA], 1169 at 95%" at bounding box center [1001, 134] width 118 height 8
click at [84, 37] on div "Environment" at bounding box center [57, 36] width 66 height 15
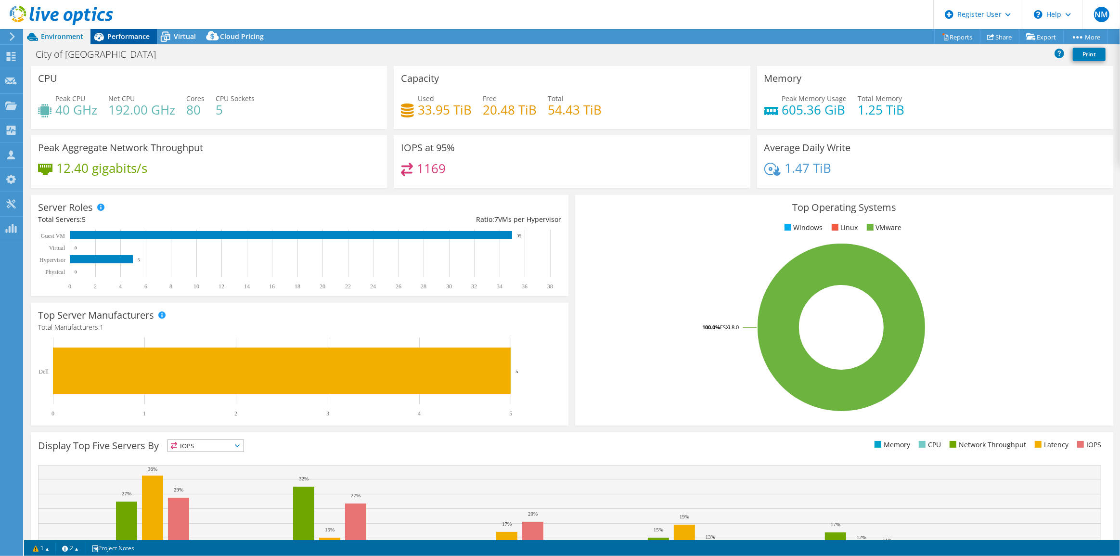
click at [136, 36] on span "Performance" at bounding box center [128, 36] width 42 height 9
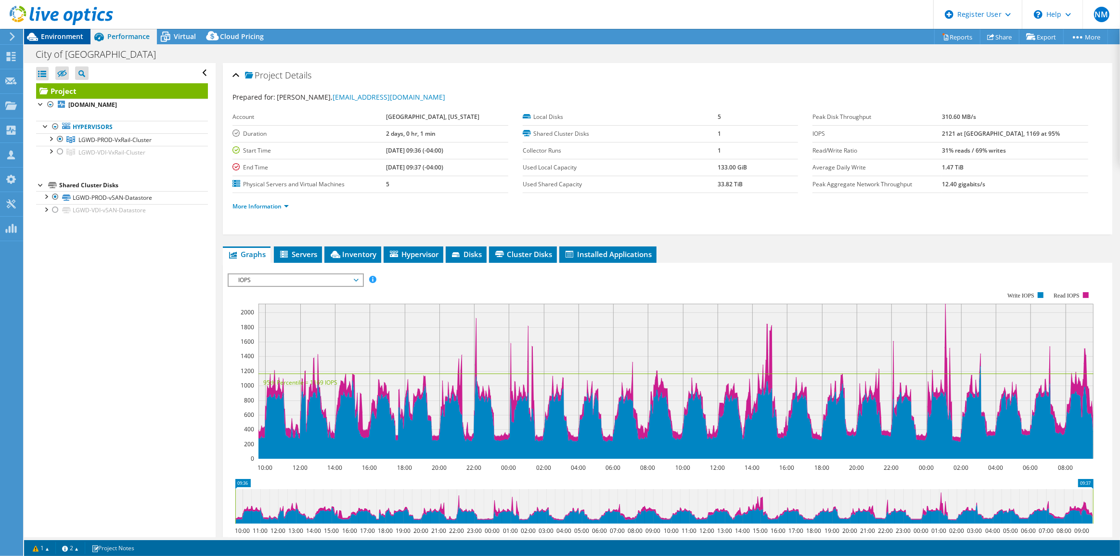
click at [63, 33] on span "Environment" at bounding box center [62, 36] width 42 height 9
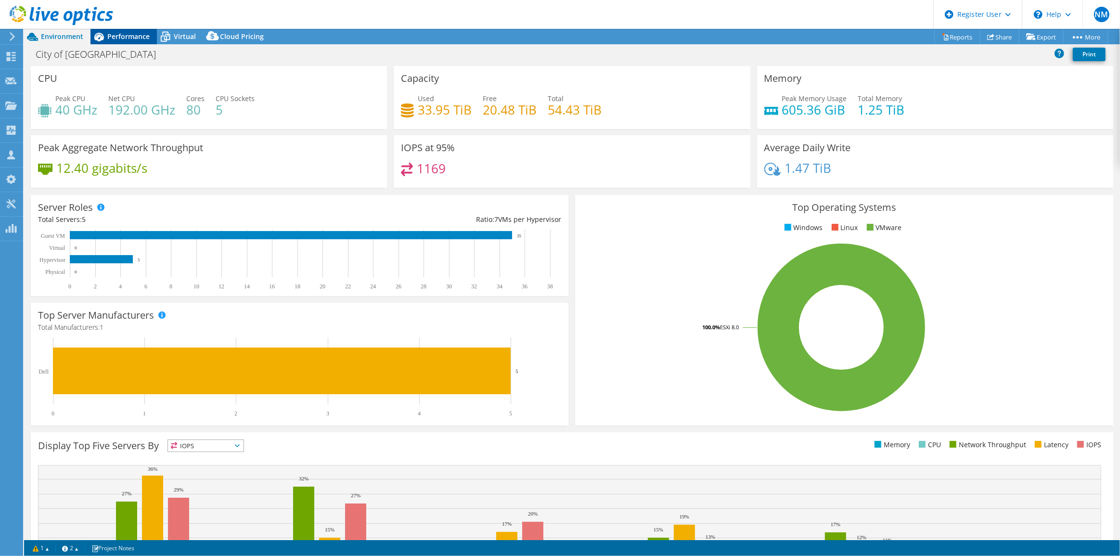
click at [147, 37] on span "Performance" at bounding box center [128, 36] width 42 height 9
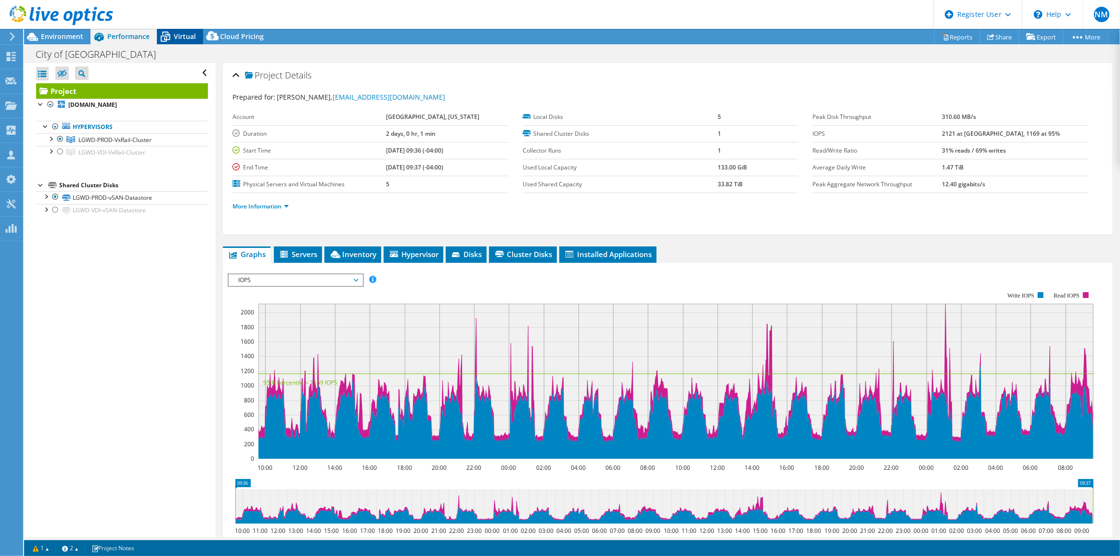
click at [185, 39] on span "Virtual" at bounding box center [185, 36] width 22 height 9
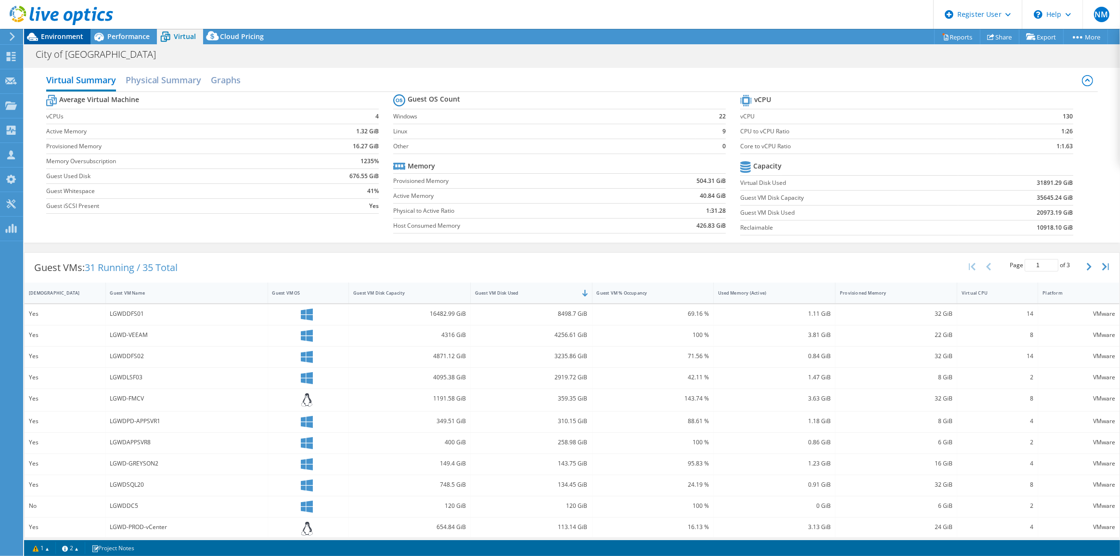
click at [53, 38] on span "Environment" at bounding box center [62, 36] width 42 height 9
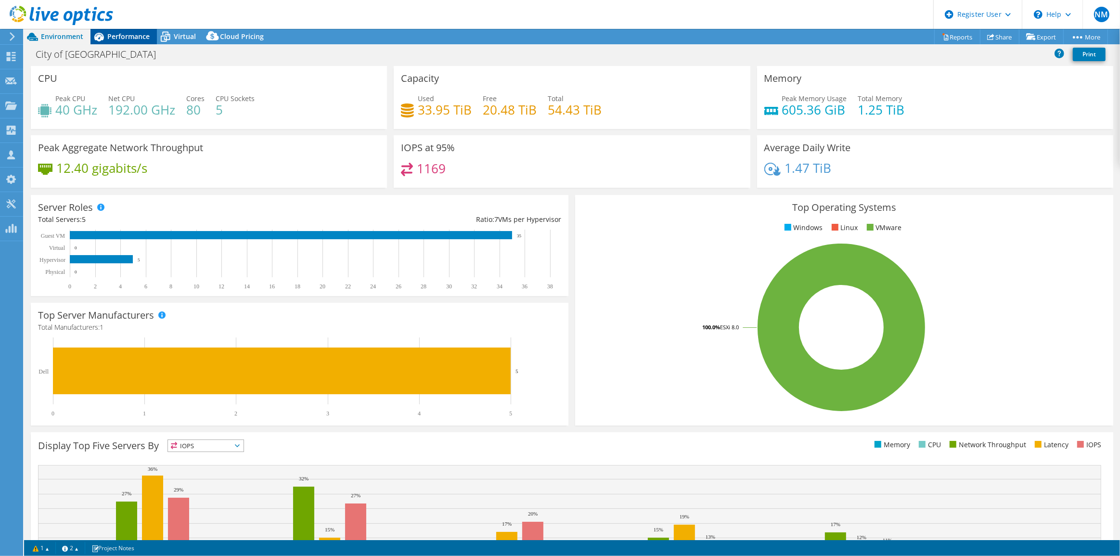
click at [121, 39] on span "Performance" at bounding box center [128, 36] width 42 height 9
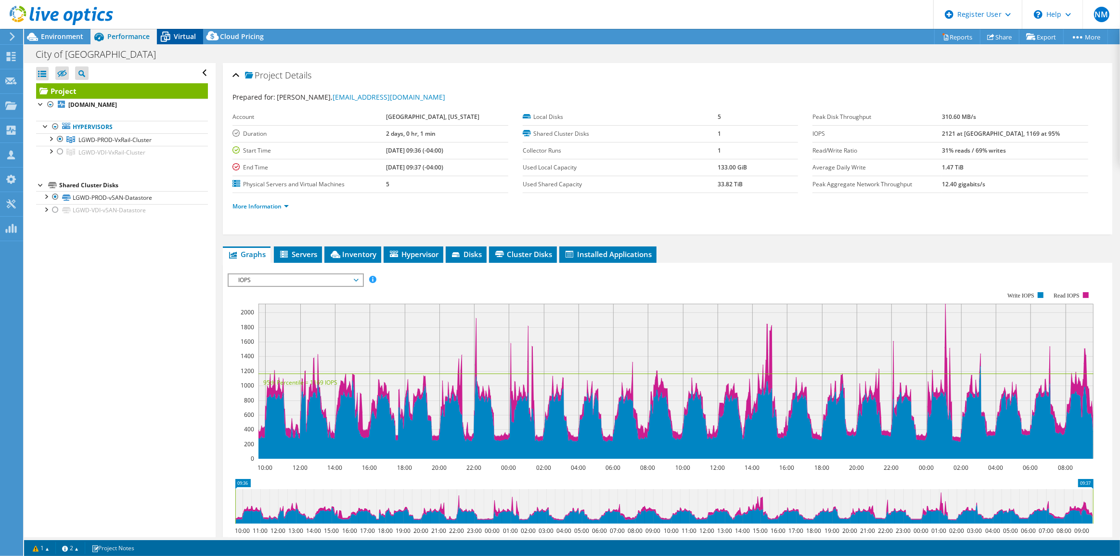
click at [182, 40] on span "Virtual" at bounding box center [185, 36] width 22 height 9
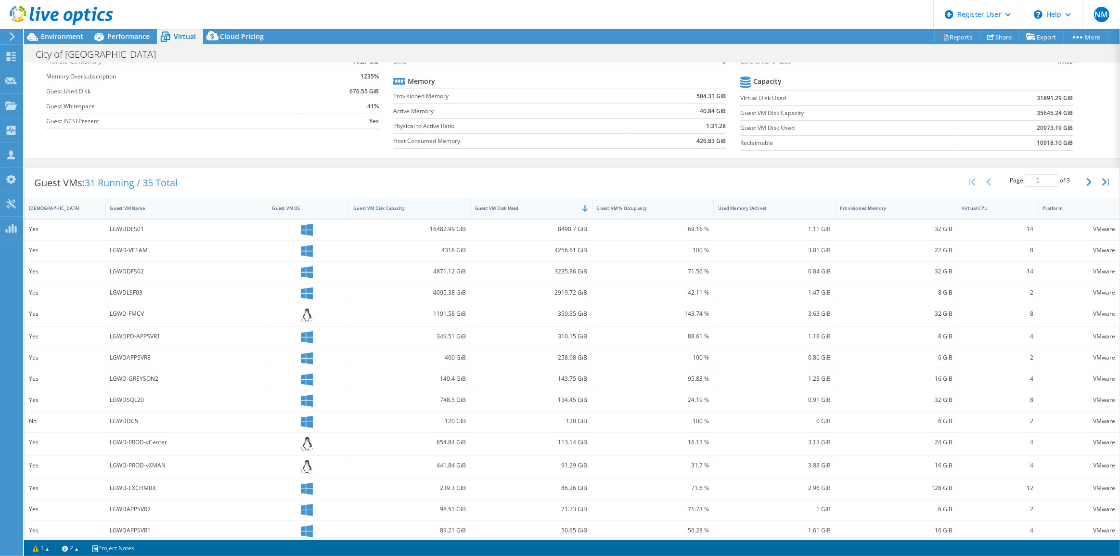
scroll to position [87, 0]
drag, startPoint x: 147, startPoint y: 226, endPoint x: 110, endPoint y: 222, distance: 36.7
click at [110, 222] on div "LGWDDFS01" at bounding box center [186, 226] width 153 height 11
click at [156, 246] on div "LGWD-VEEAM" at bounding box center [186, 248] width 153 height 11
drag, startPoint x: 156, startPoint y: 246, endPoint x: 121, endPoint y: 247, distance: 34.7
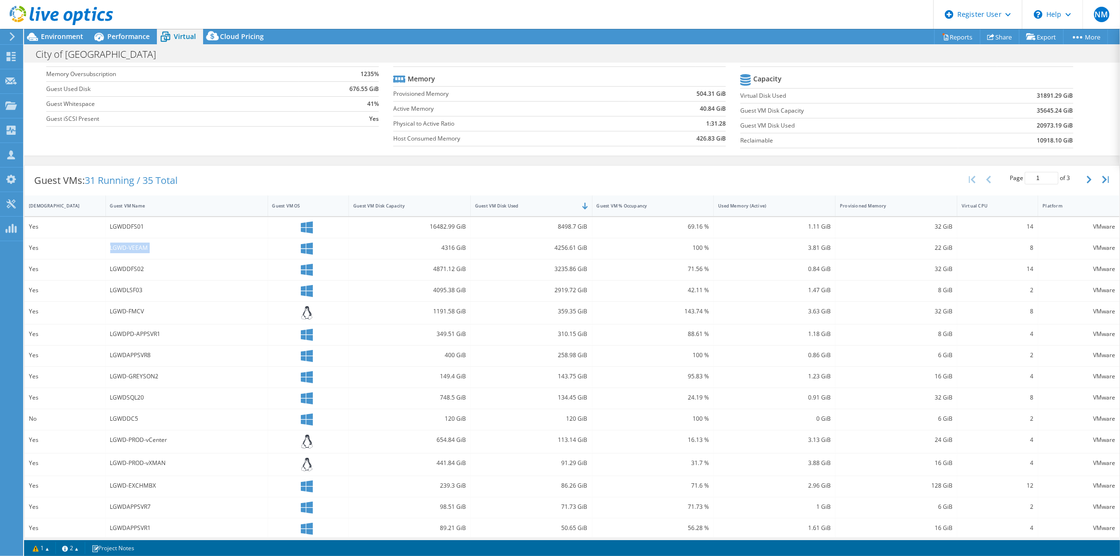
click at [121, 247] on div "LGWD-VEEAM" at bounding box center [186, 248] width 153 height 11
click at [183, 264] on div "LGWDDFS02" at bounding box center [186, 269] width 153 height 11
drag, startPoint x: 110, startPoint y: 265, endPoint x: 145, endPoint y: 284, distance: 40.3
click at [145, 284] on div "Yes LGWDDFS01 16482.99 GiB 8498.7 GiB 69.16 % 1.11 GiB 32 GiB 14 VMware Yes LGW…" at bounding box center [572, 378] width 1095 height 323
click at [178, 303] on div "LGWD-FMCV" at bounding box center [187, 313] width 162 height 23
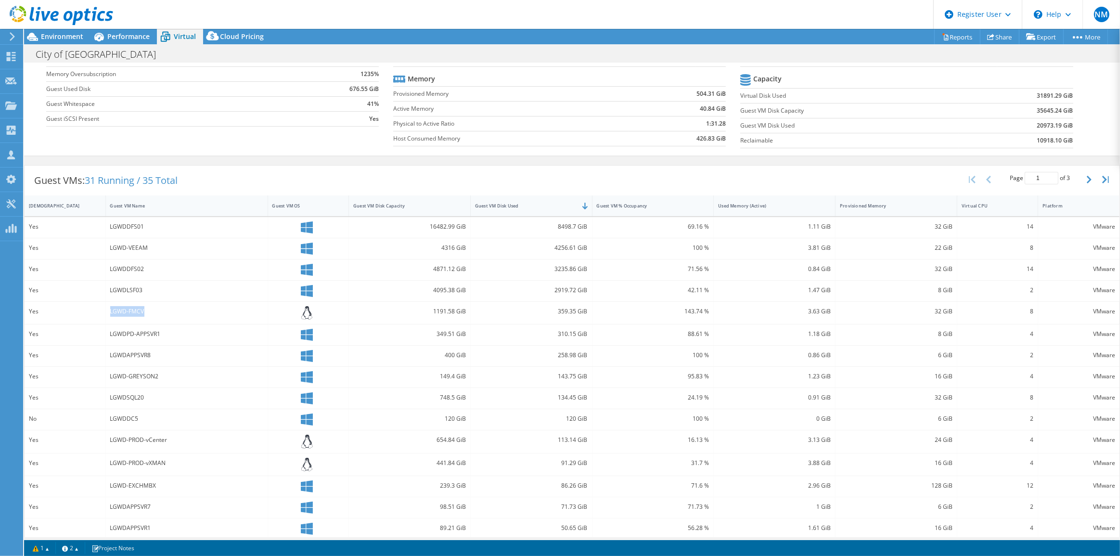
drag, startPoint x: 107, startPoint y: 312, endPoint x: 143, endPoint y: 320, distance: 36.8
click at [143, 320] on div "LGWD-FMCV" at bounding box center [187, 313] width 162 height 23
click at [89, 210] on div "[DEMOGRAPHIC_DATA]" at bounding box center [59, 205] width 69 height 15
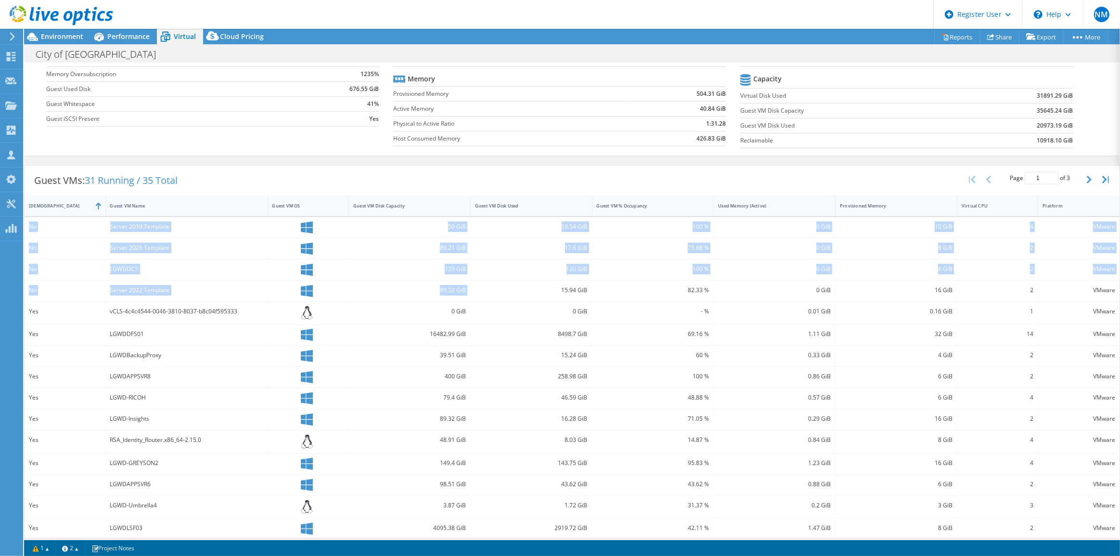
drag, startPoint x: 27, startPoint y: 220, endPoint x: 515, endPoint y: 288, distance: 492.9
click at [515, 288] on div "No Server 2019 Template 50 GiB 19.54 GiB 100 % 0 GiB 10 GiB 4 VMware No Server …" at bounding box center [572, 378] width 1095 height 323
click at [58, 204] on div "[DEMOGRAPHIC_DATA]" at bounding box center [59, 206] width 61 height 6
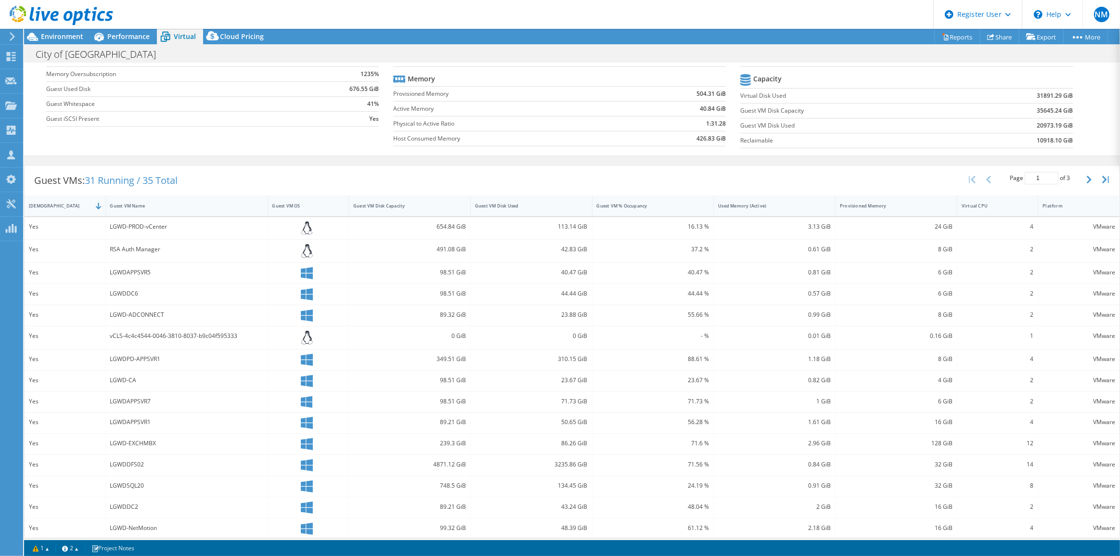
click at [186, 414] on div "LGWDAPPSVR1" at bounding box center [187, 423] width 162 height 21
click at [78, 39] on span "Environment" at bounding box center [62, 36] width 42 height 9
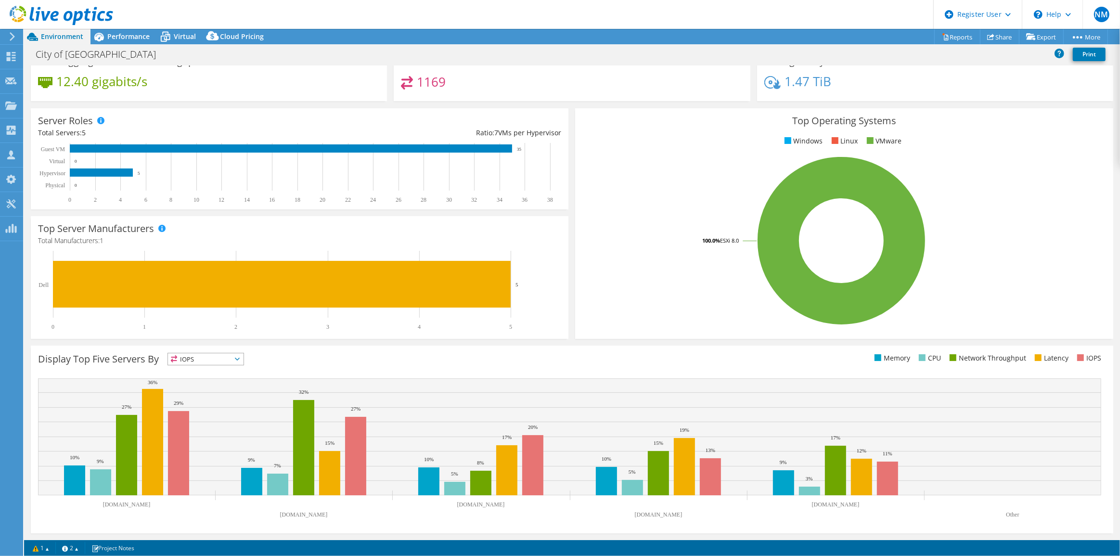
scroll to position [86, 0]
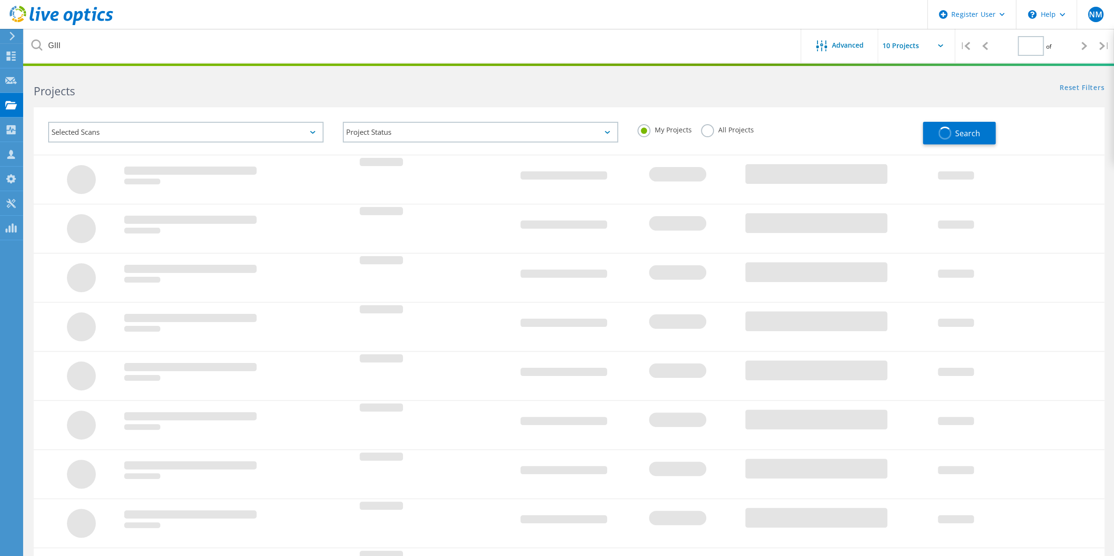
type input "1"
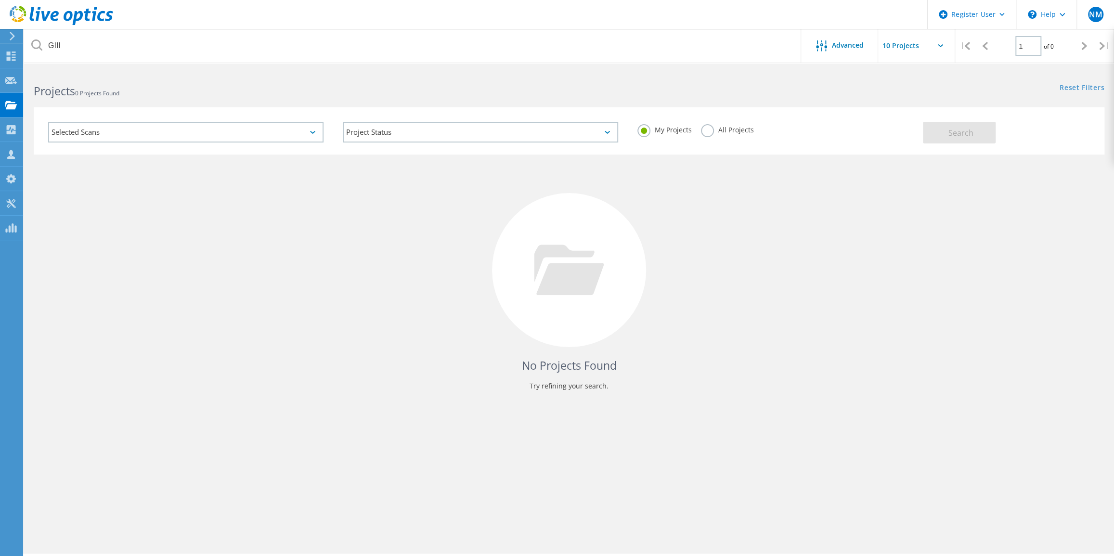
click at [708, 129] on label "All Projects" at bounding box center [727, 128] width 52 height 9
click at [0, 0] on input "All Projects" at bounding box center [0, 0] width 0 height 0
click at [934, 130] on button "Search" at bounding box center [959, 133] width 73 height 22
